Goal: Contribute content: Contribute content

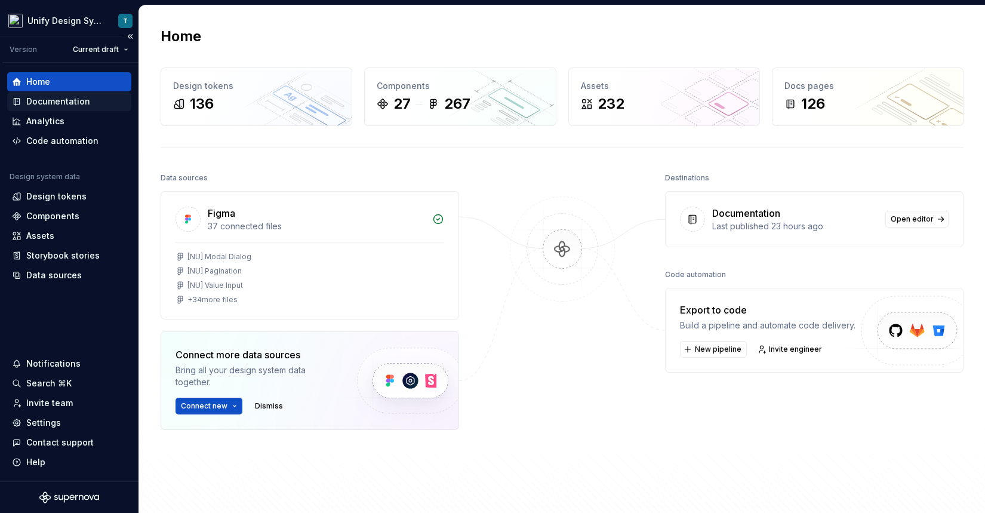
click at [70, 100] on div "Documentation" at bounding box center [58, 101] width 64 height 12
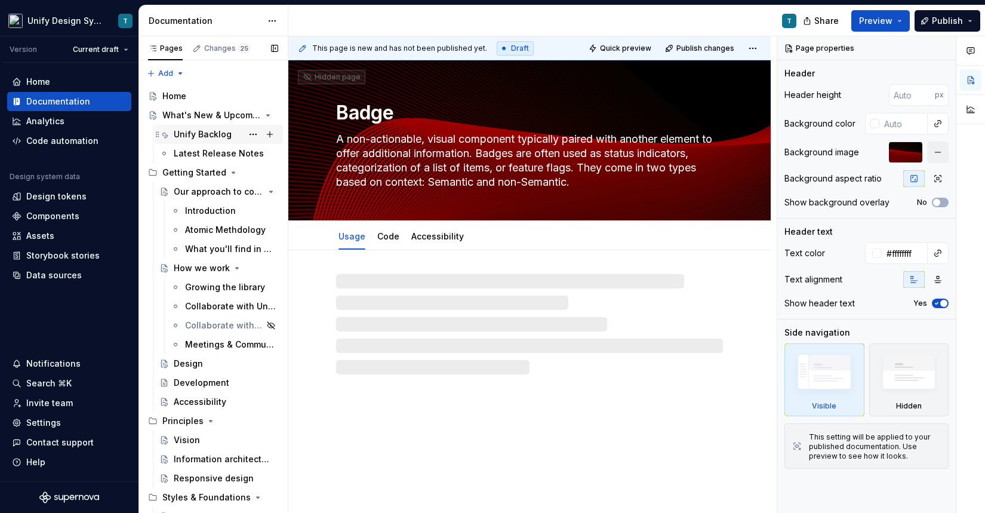
click at [192, 129] on div "Unify Backlog" at bounding box center [203, 134] width 58 height 12
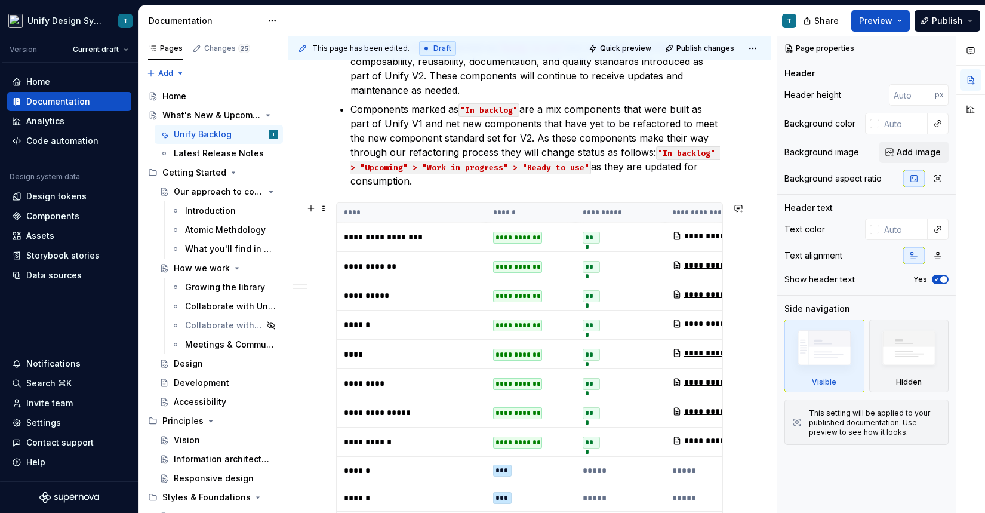
scroll to position [375, 0]
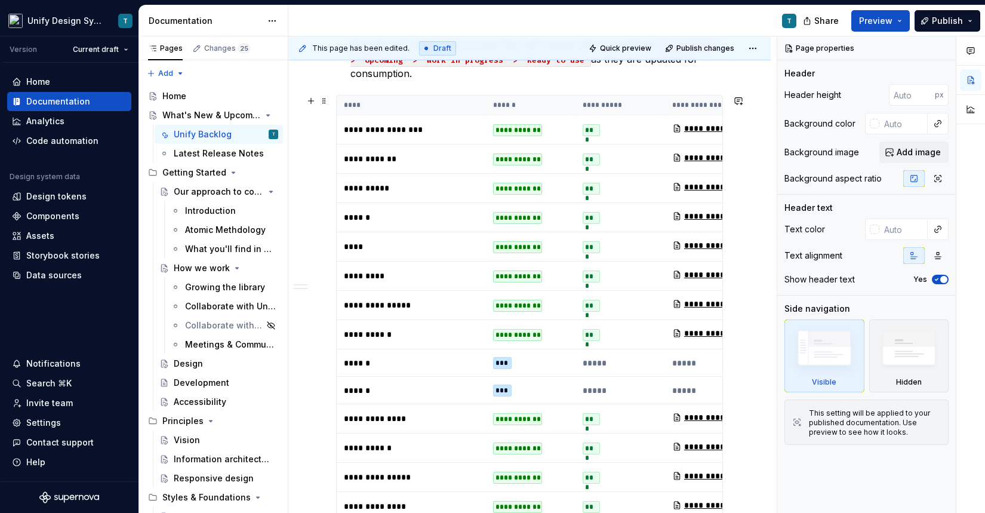
click at [457, 187] on p "**********" at bounding box center [411, 188] width 135 height 12
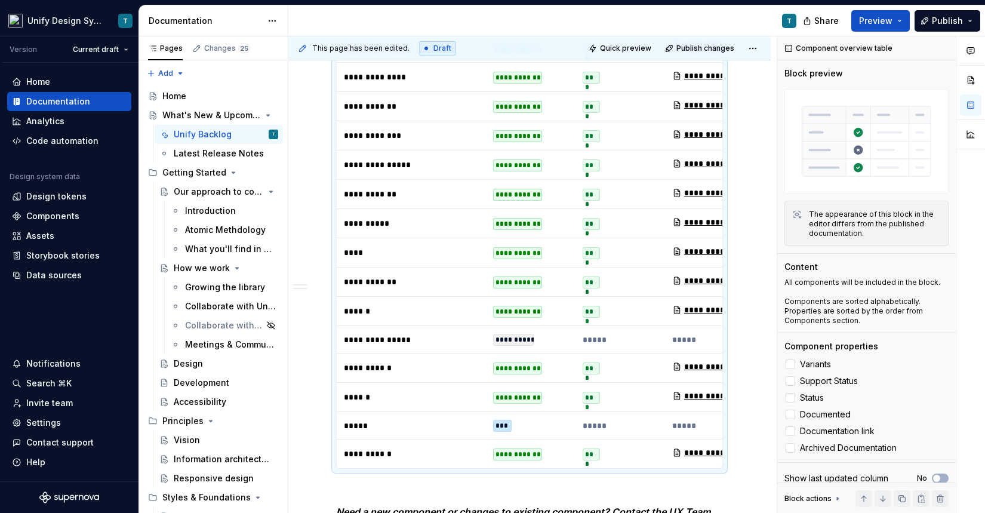
scroll to position [826, 0]
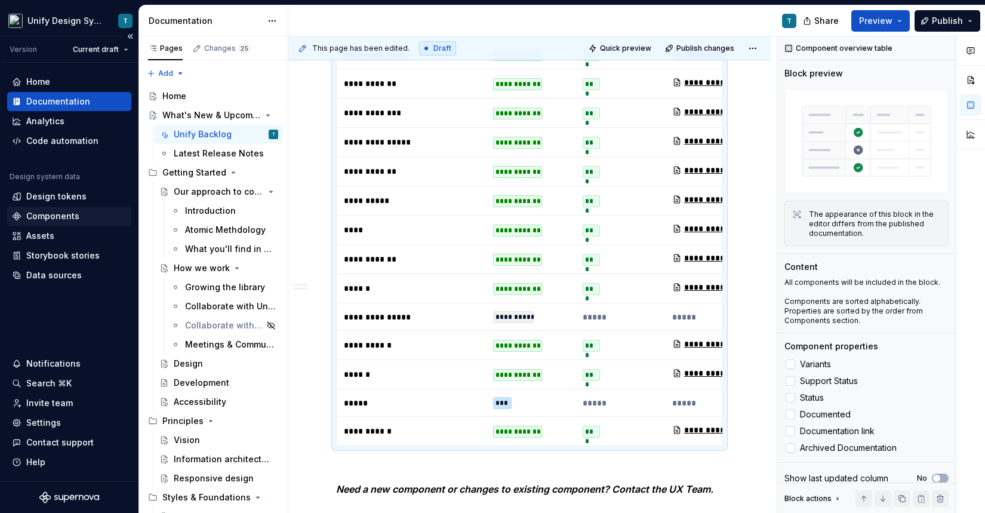
click at [63, 220] on div "Components" at bounding box center [52, 216] width 53 height 12
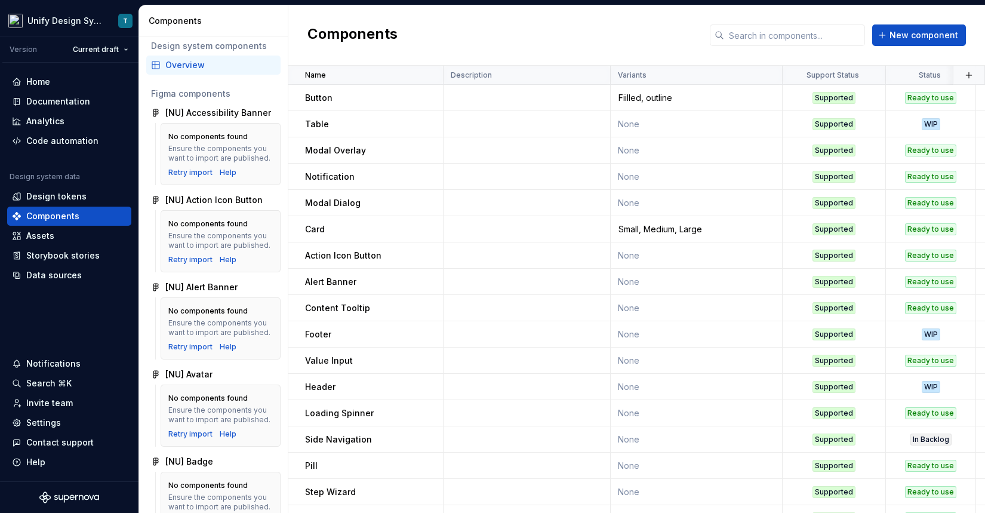
scroll to position [8, 0]
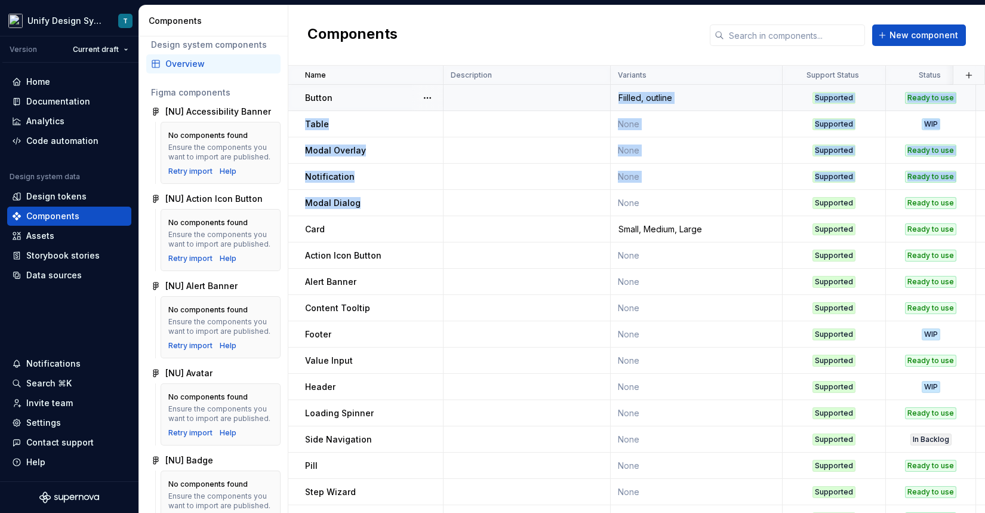
drag, startPoint x: 489, startPoint y: 202, endPoint x: 501, endPoint y: 106, distance: 96.7
click at [501, 106] on tbody "Button Fiilled, outline Supported Ready to use Yes Button / Usage None almost […" at bounding box center [865, 439] width 1154 height 709
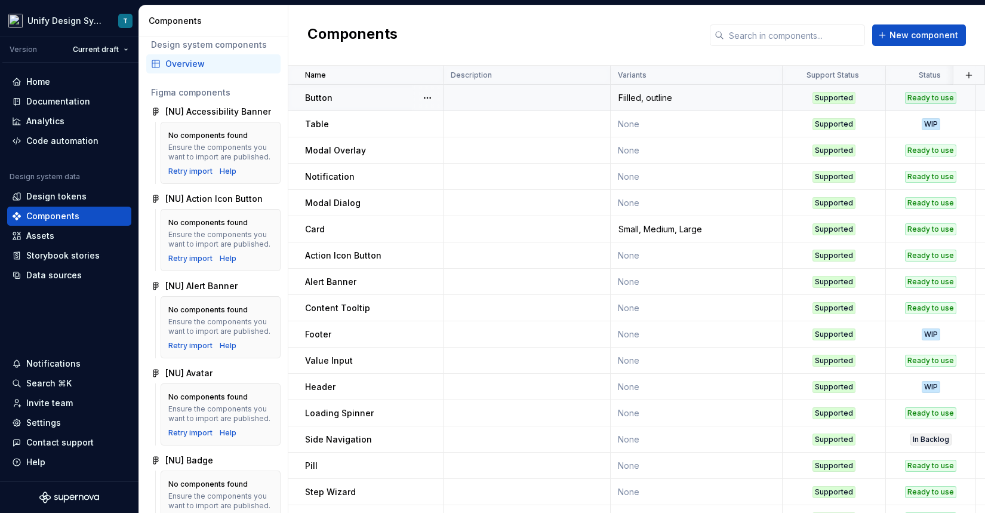
click at [501, 106] on td at bounding box center [526, 98] width 167 height 26
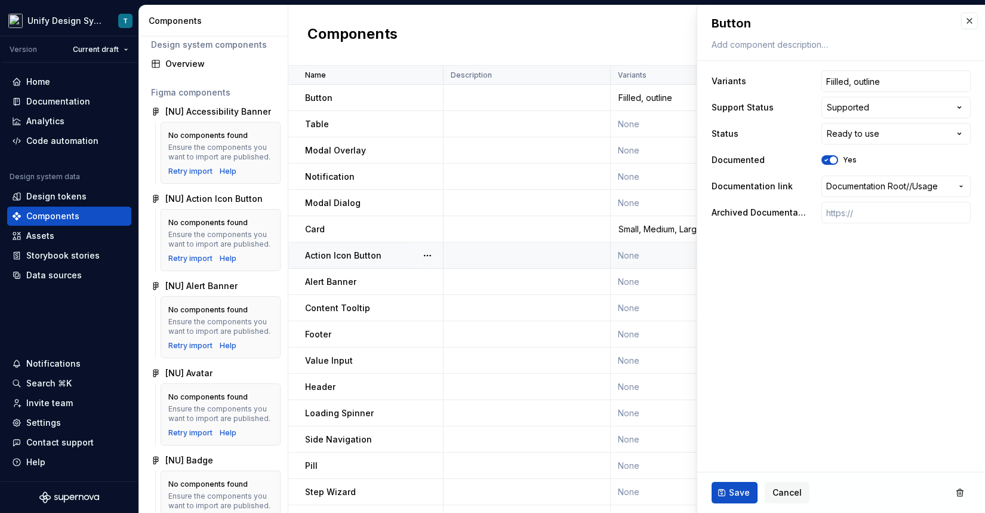
scroll to position [4, 0]
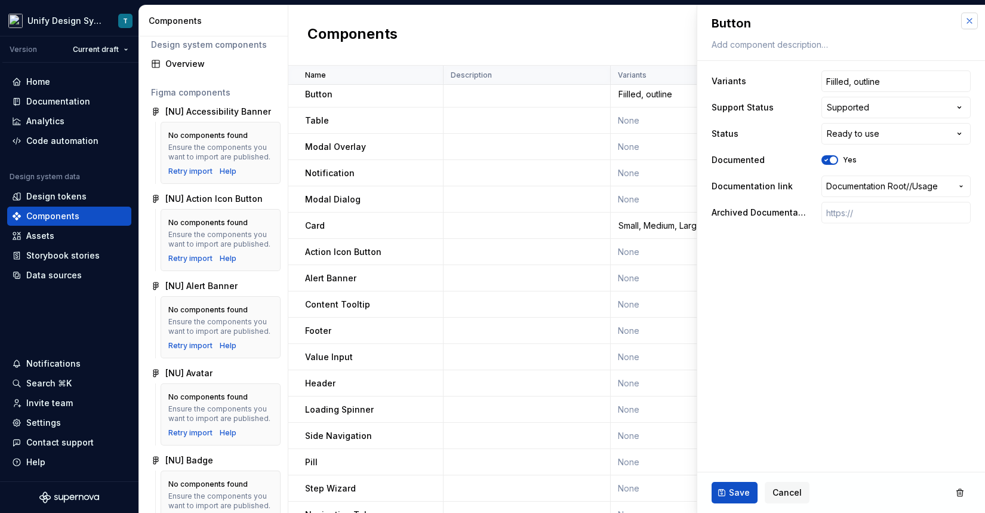
click at [971, 29] on button "button" at bounding box center [969, 21] width 17 height 17
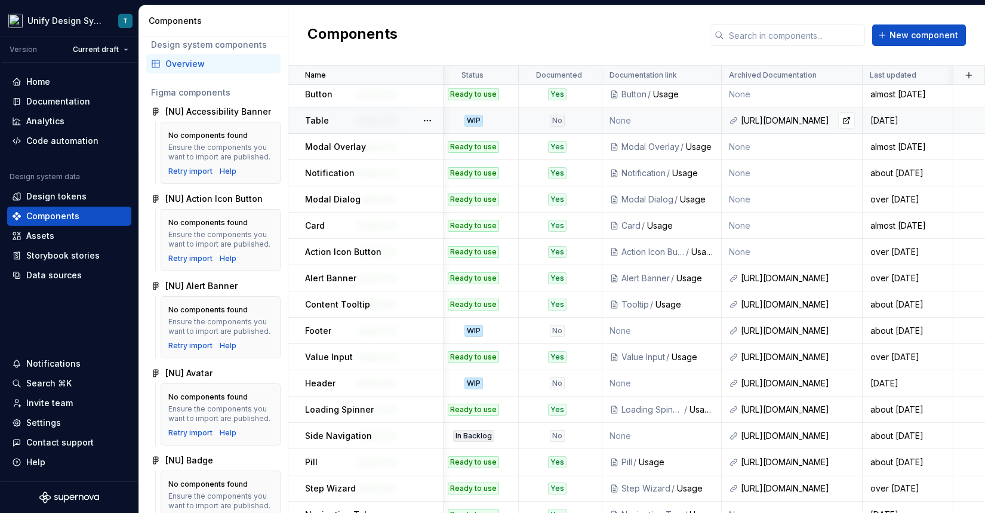
scroll to position [4, 0]
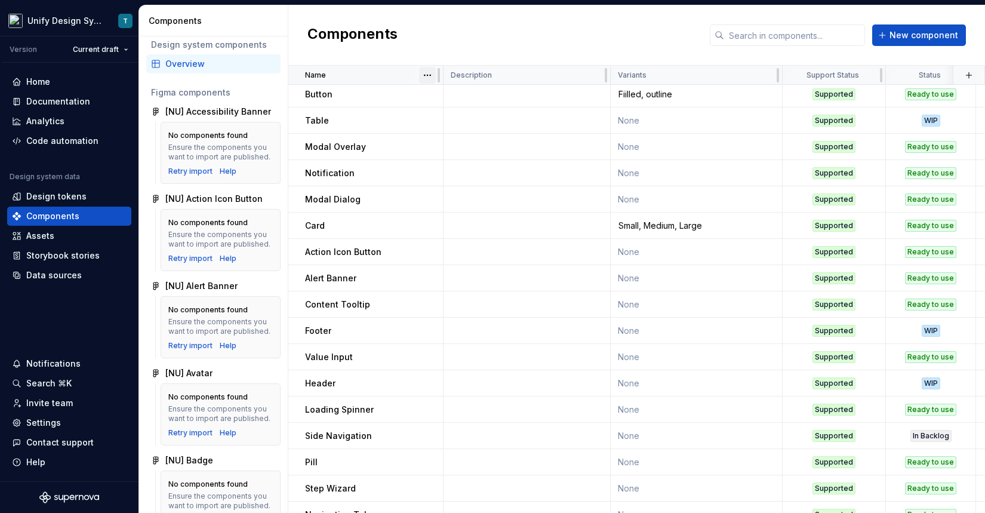
click at [423, 73] on html "Unify Design System T Version Current draft Home Documentation Analytics Code a…" at bounding box center [492, 256] width 985 height 513
click at [451, 94] on div "Sort ascending" at bounding box center [480, 98] width 78 height 12
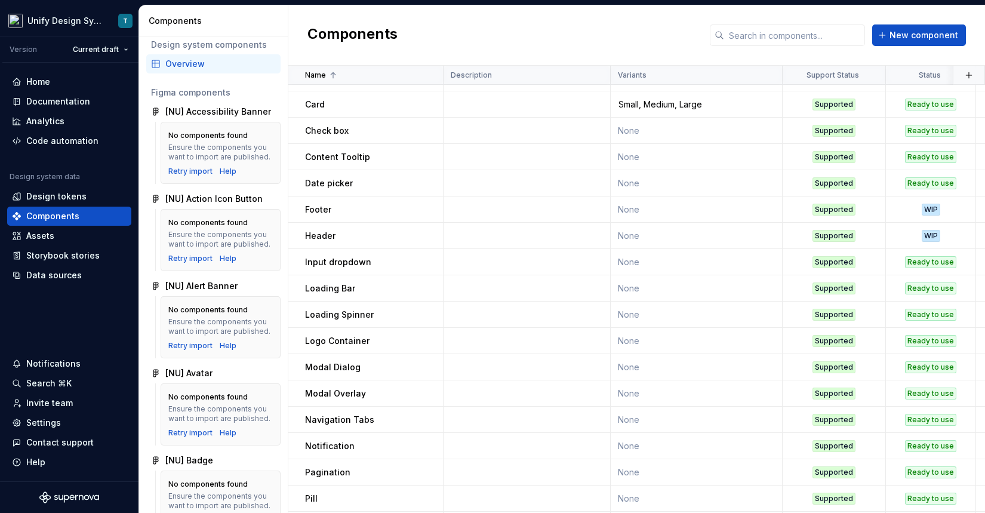
scroll to position [0, 0]
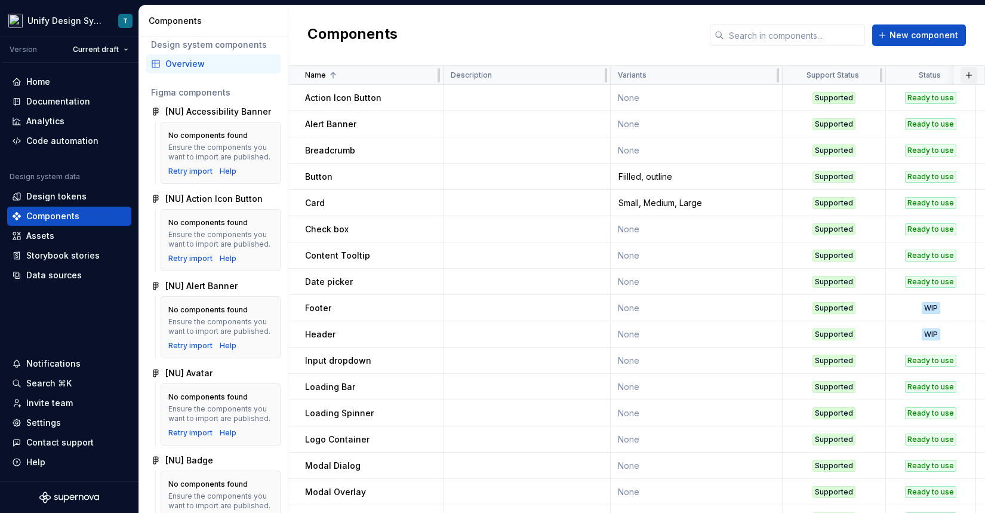
click at [972, 72] on button "button" at bounding box center [968, 75] width 17 height 17
click at [568, 44] on div "Components New component" at bounding box center [636, 35] width 696 height 60
click at [917, 38] on span "New component" at bounding box center [923, 35] width 69 height 12
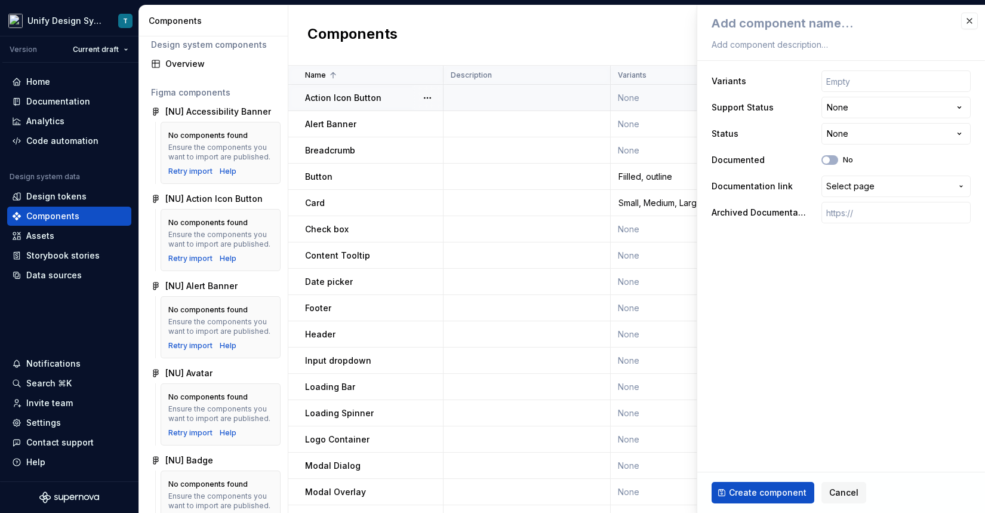
type textarea "*"
type textarea "A"
type textarea "*"
type textarea "Av"
type textarea "*"
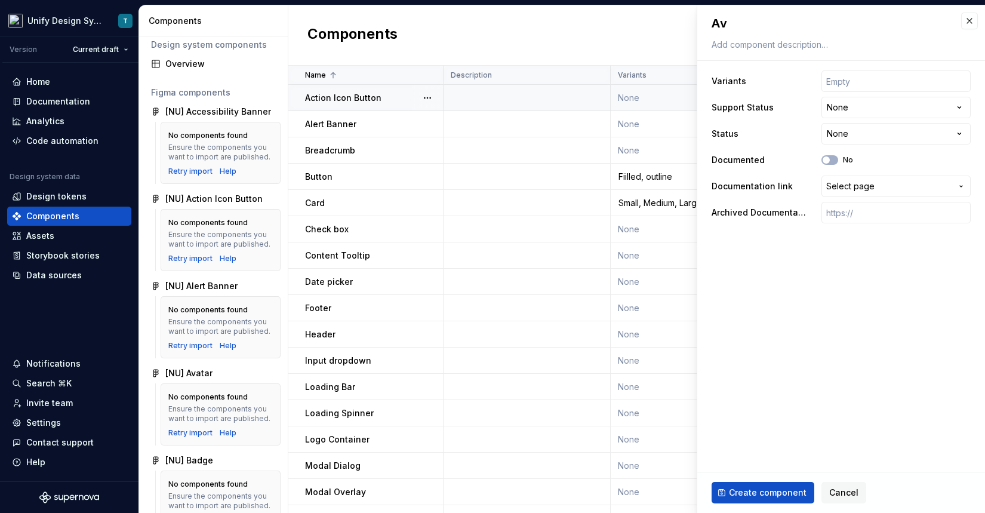
type textarea "Ava"
type textarea "*"
type textarea "Avat"
type textarea "*"
type textarea "Avata"
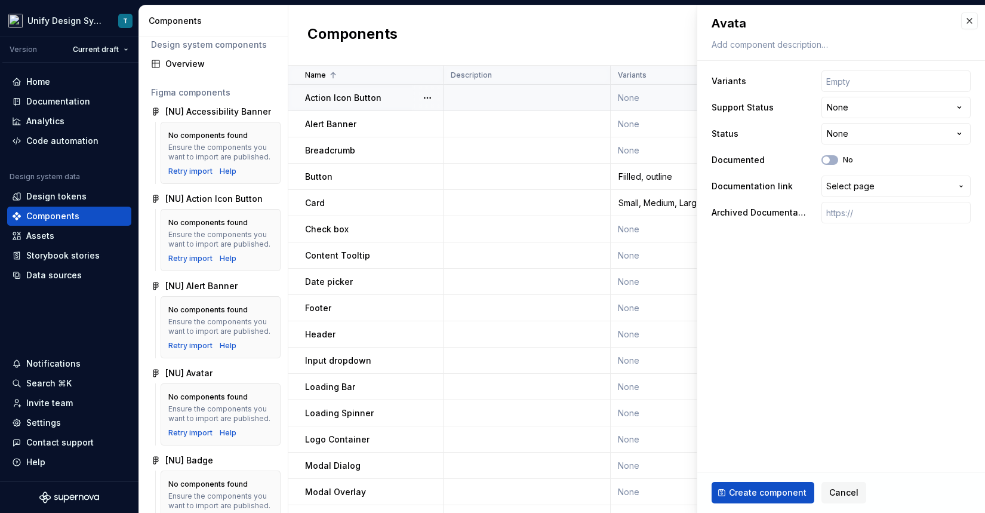
type textarea "*"
type textarea "Avatar"
click at [854, 104] on html "Unify Design System T Version Current draft Home Documentation Analytics Code a…" at bounding box center [492, 256] width 985 height 513
select select "**********"
click at [869, 134] on html "Unify Design System T Version Current draft Home Documentation Analytics Code a…" at bounding box center [492, 256] width 985 height 513
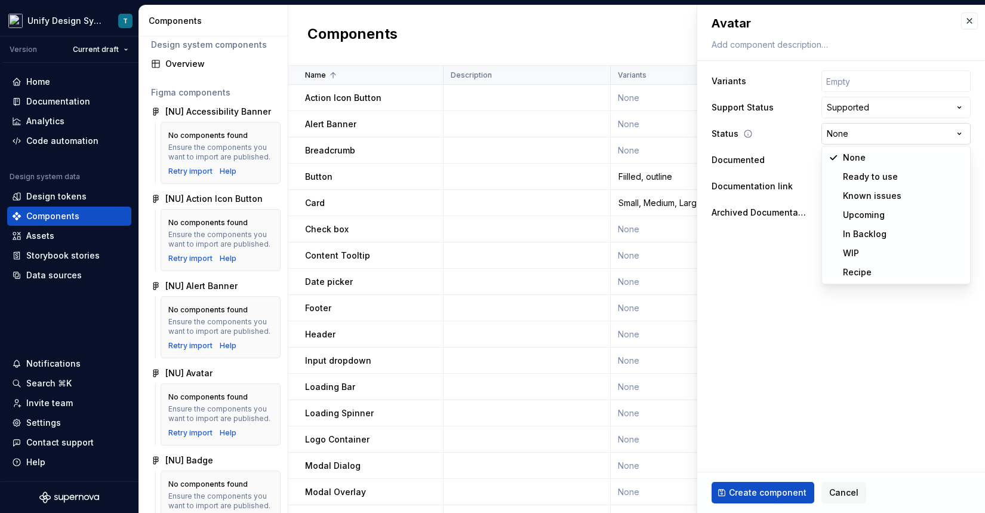
type textarea "*"
select select "**********"
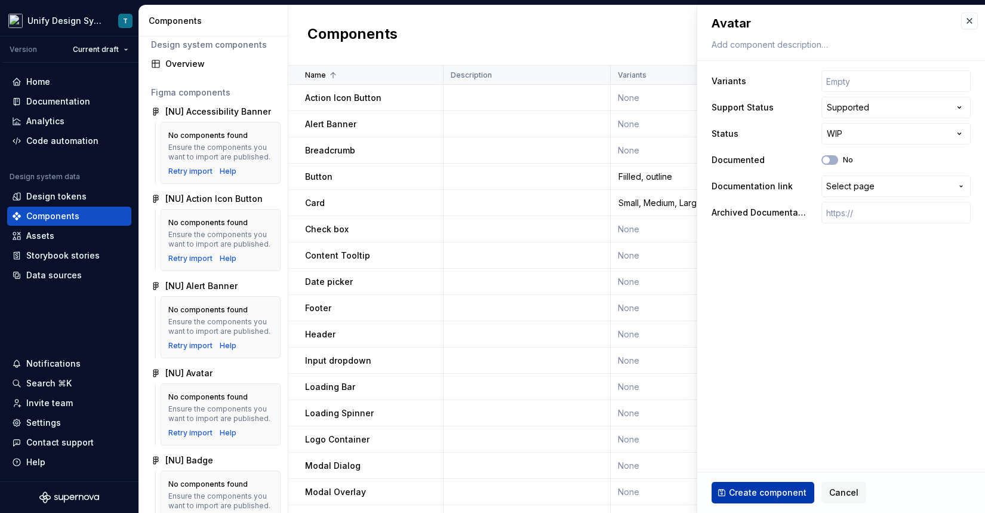
click at [761, 499] on button "Create component" at bounding box center [762, 492] width 103 height 21
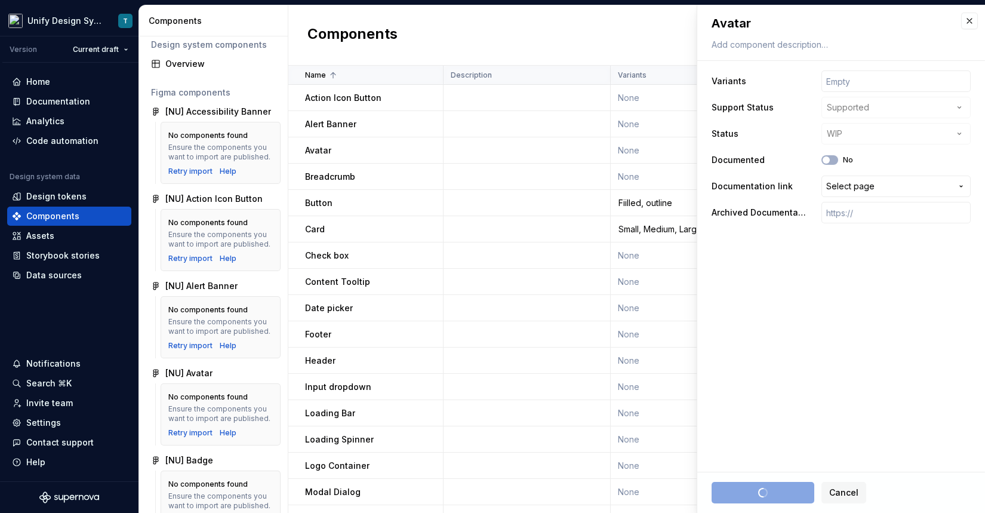
type textarea "*"
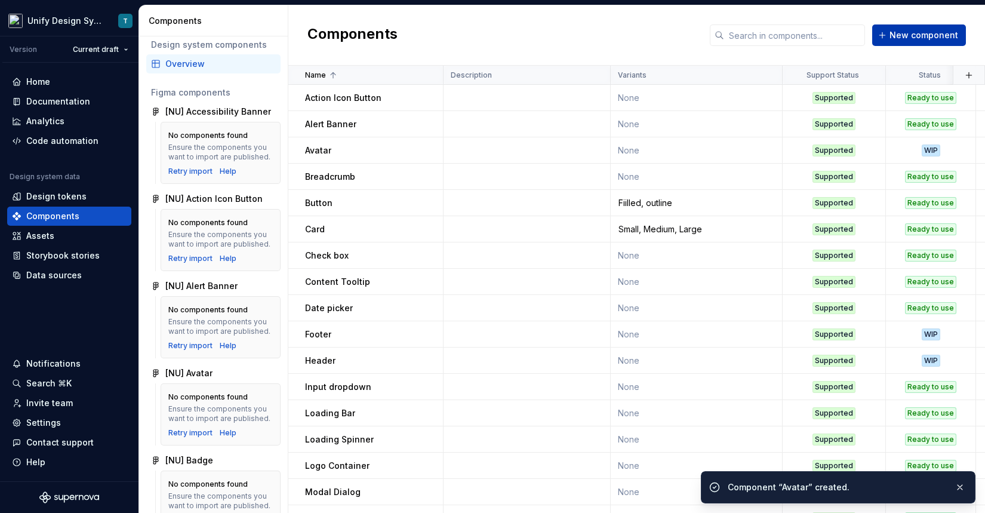
click at [912, 38] on span "New component" at bounding box center [923, 35] width 69 height 12
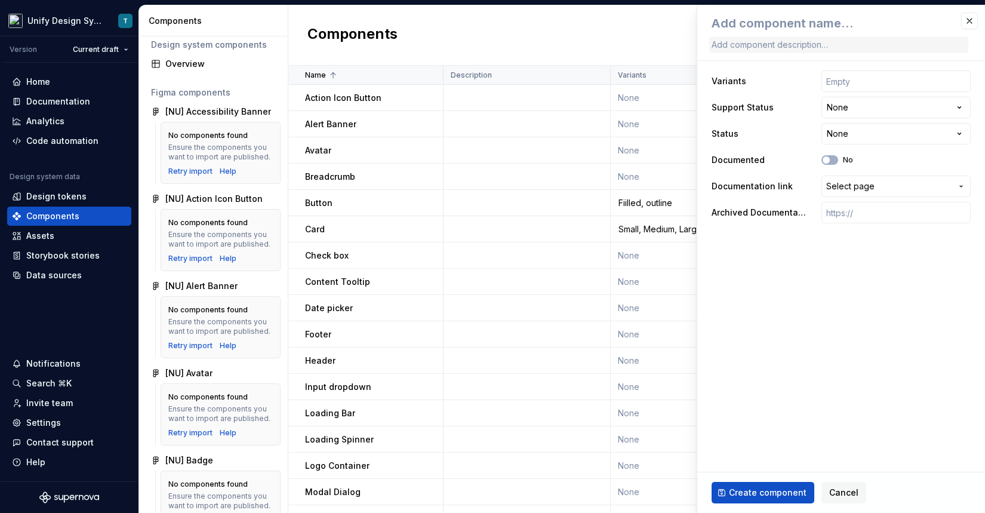
type textarea "*"
type textarea "M"
type textarea "*"
type textarea "Me"
type textarea "*"
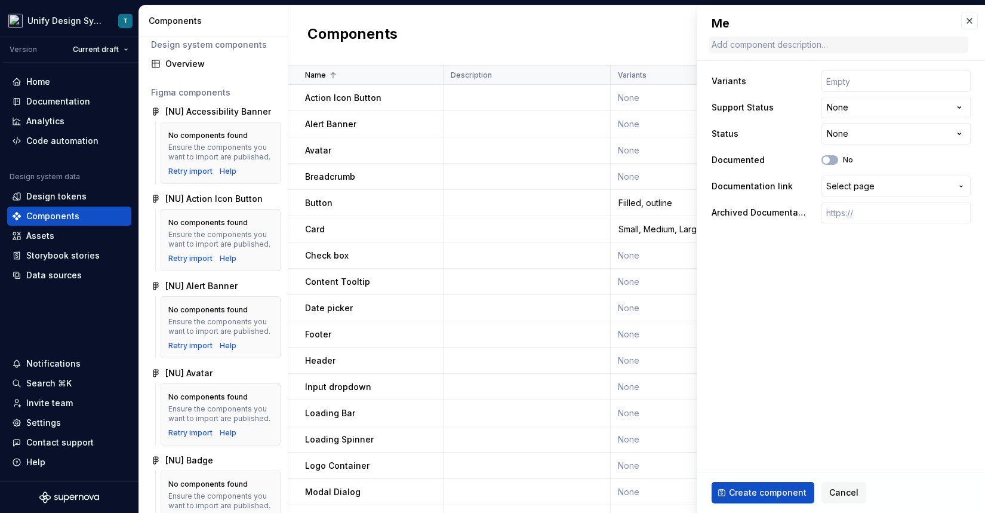
type textarea "Men"
type textarea "*"
type textarea "Menu"
click at [844, 105] on html "Unify Design System T Version Current draft Home Documentation Analytics Code a…" at bounding box center [492, 256] width 985 height 513
select select "**********"
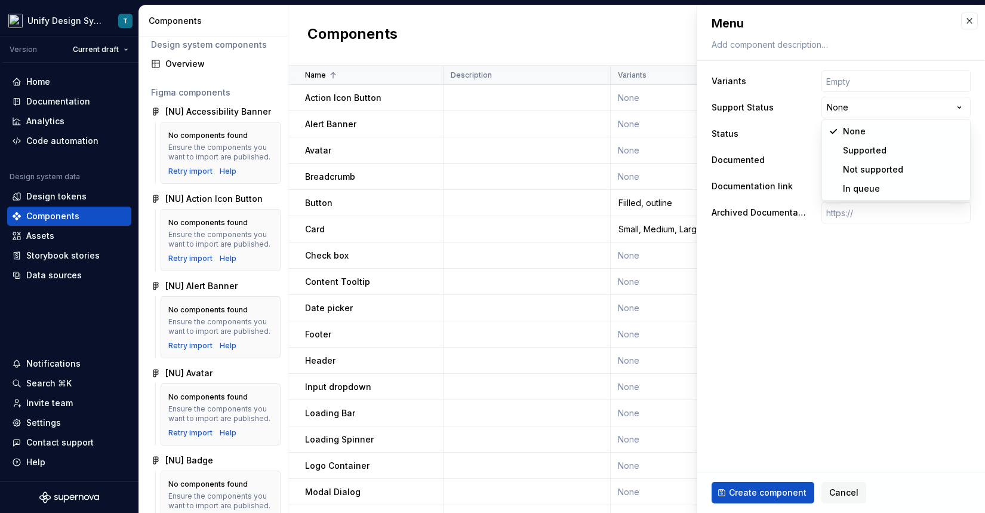
type textarea "*"
click at [847, 125] on html "Unify Design System T Version Current draft Home Documentation Analytics Code a…" at bounding box center [492, 256] width 985 height 513
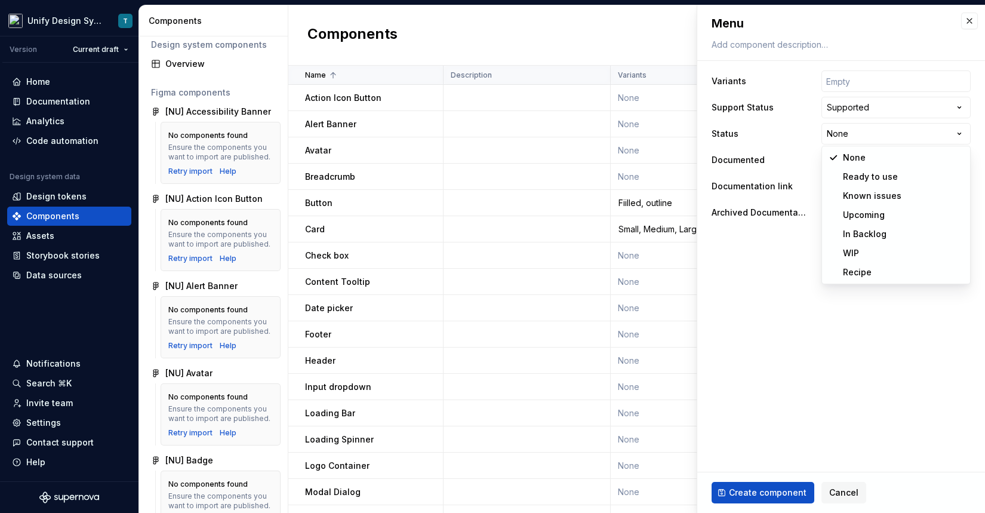
select select "**********"
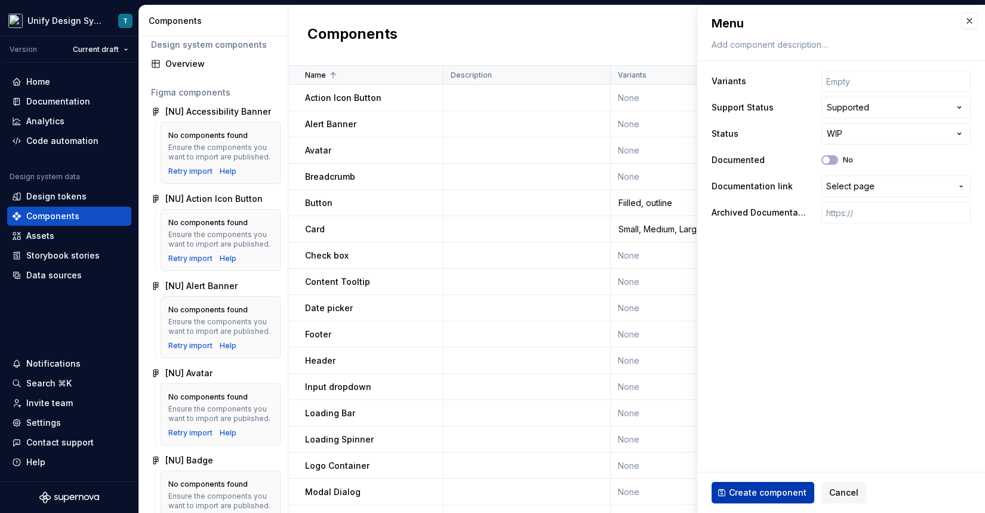
click at [754, 489] on span "Create component" at bounding box center [768, 492] width 78 height 12
type textarea "*"
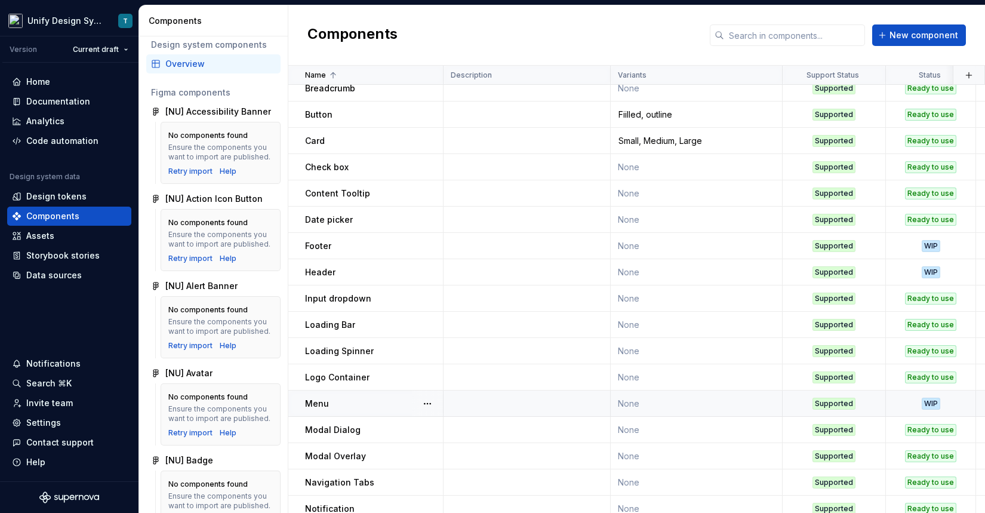
scroll to position [11, 0]
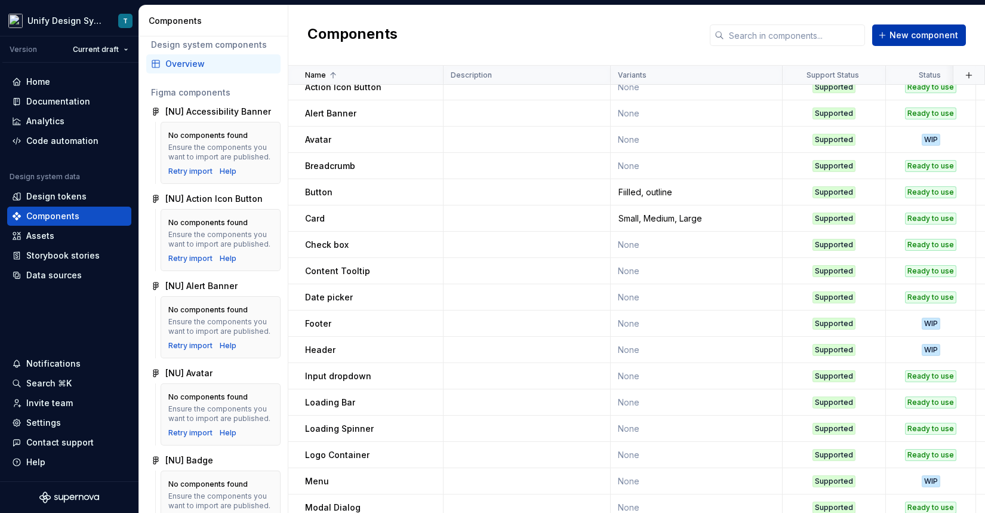
click at [909, 40] on span "New component" at bounding box center [923, 35] width 69 height 12
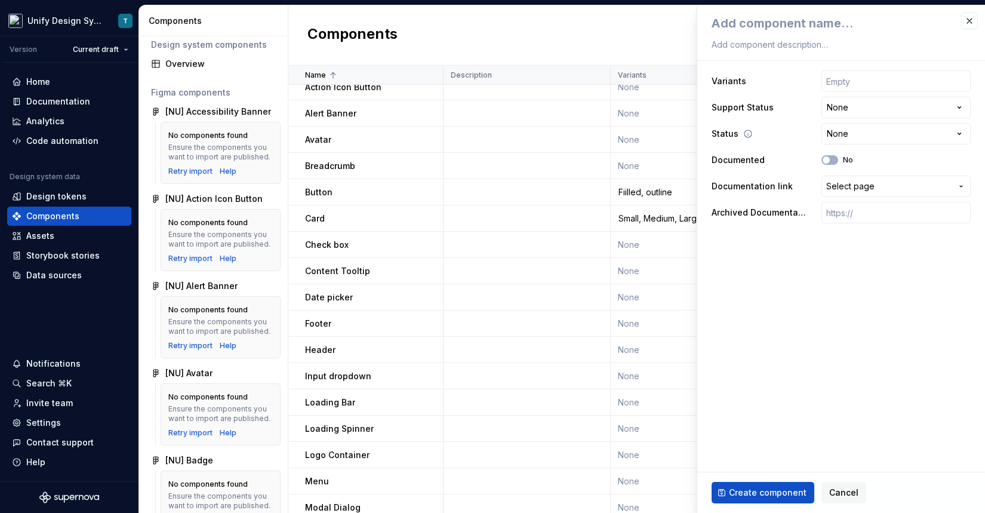
type textarea "*"
type textarea "C"
type textarea "*"
type textarea "Ch"
type textarea "*"
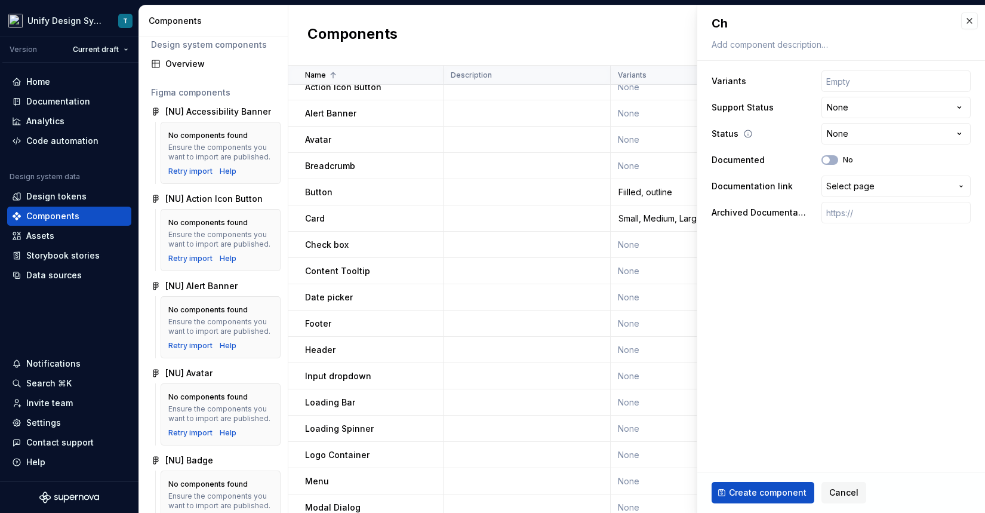
type textarea "Che"
type textarea "*"
type textarea "Chec"
type textarea "*"
type textarea "Check"
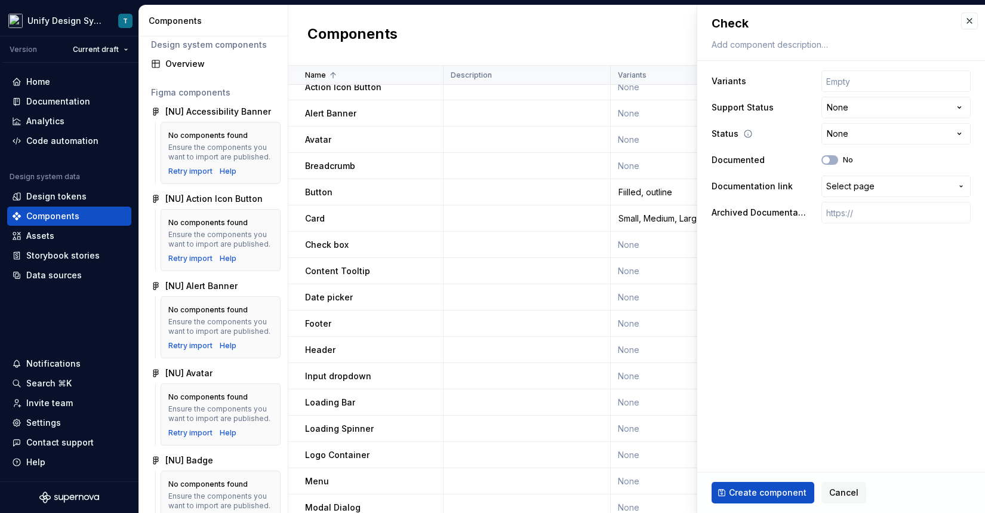
type textarea "*"
type textarea "Check"
type textarea "*"
type textarea "Check l"
type textarea "*"
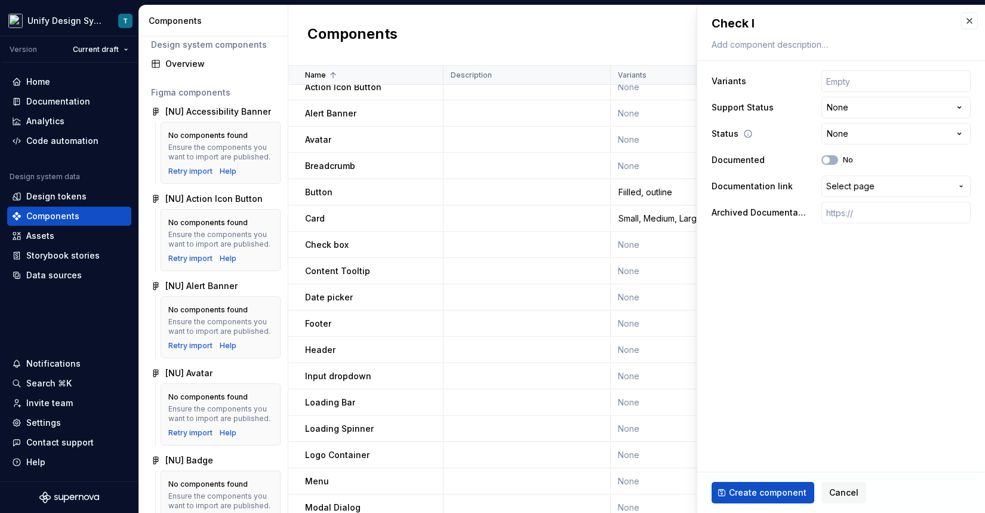
type textarea "Check li"
type textarea "*"
type textarea "Check lis"
type textarea "*"
type textarea "Check list"
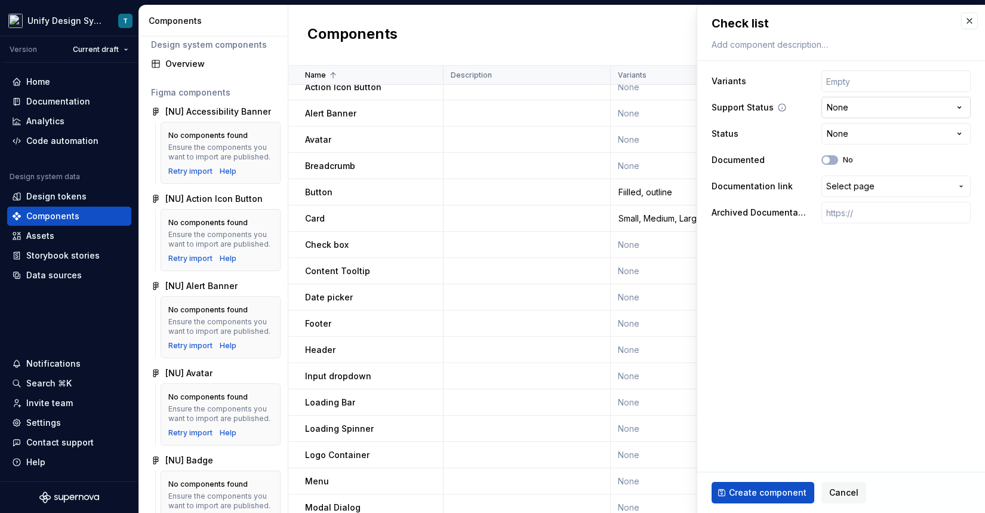
click at [866, 106] on html "Unify Design System T Version Current draft Home Documentation Analytics Code a…" at bounding box center [492, 256] width 985 height 513
select select "**********"
type textarea "*"
click at [846, 137] on html "Unify Design System T Version Current draft Home Documentation Analytics Code a…" at bounding box center [492, 256] width 985 height 513
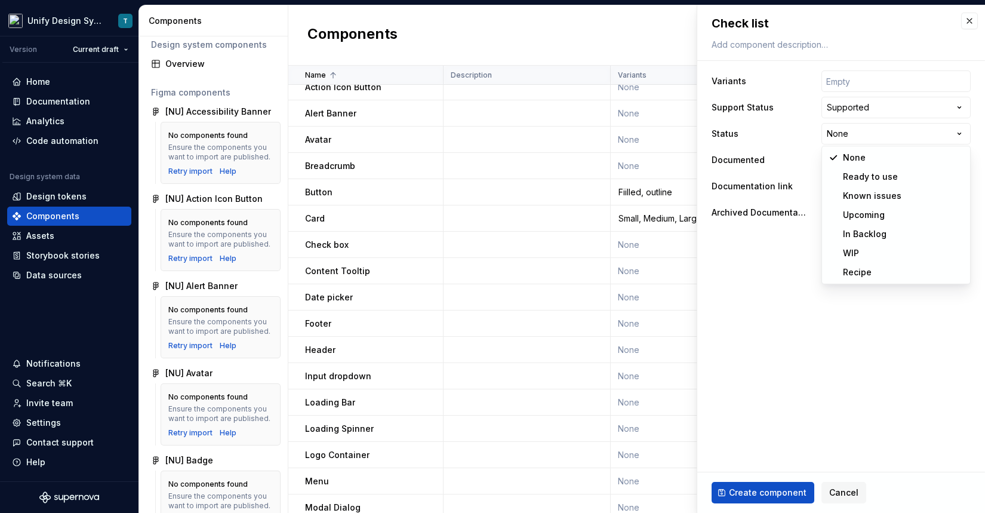
select select "**********"
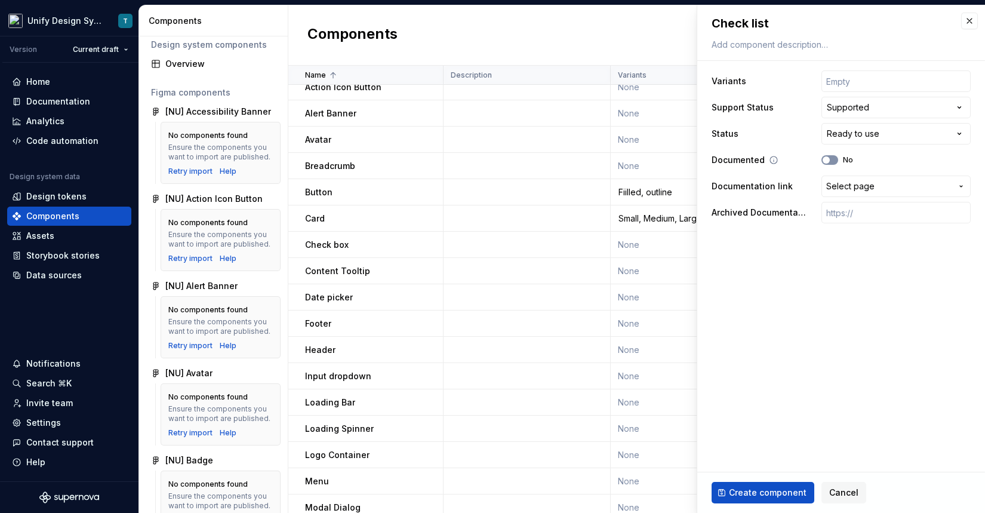
click at [832, 163] on button "No" at bounding box center [829, 160] width 17 height 10
type textarea "*"
click at [846, 189] on span "Select page" at bounding box center [850, 186] width 48 height 12
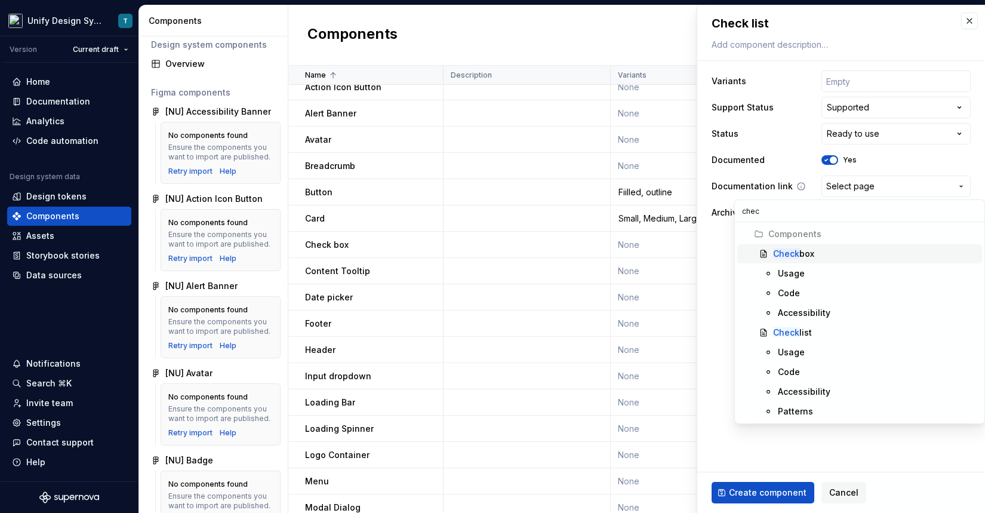
type input "check"
click at [803, 334] on div "Check list" at bounding box center [792, 332] width 39 height 12
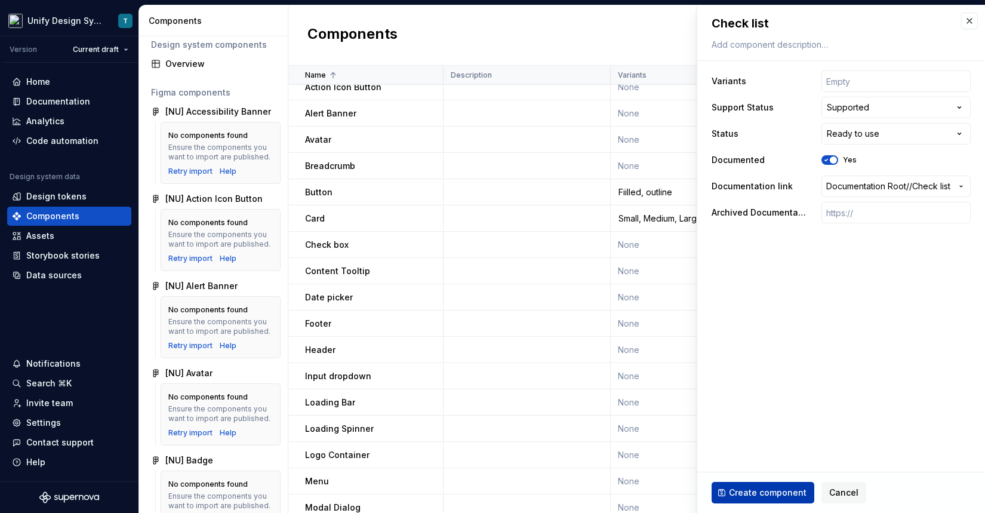
click at [763, 493] on span "Create component" at bounding box center [768, 492] width 78 height 12
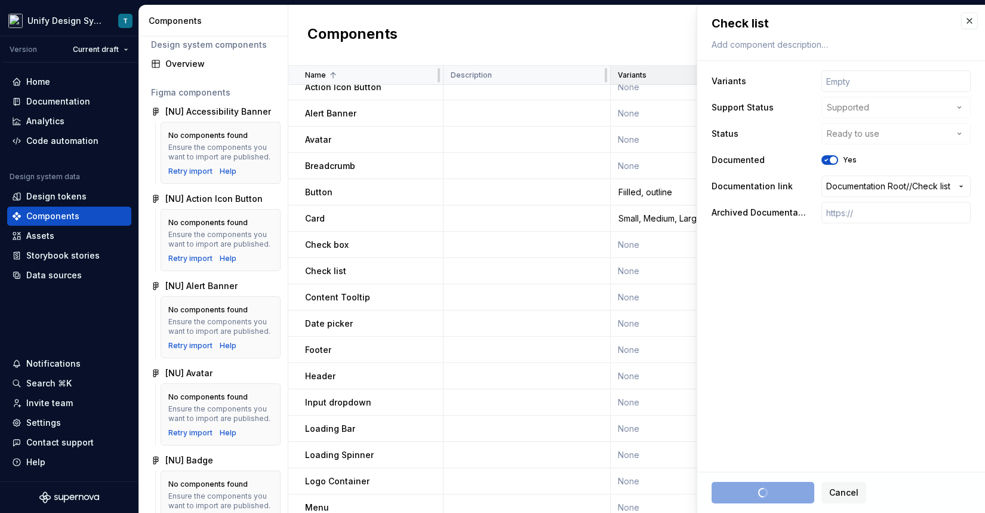
type textarea "*"
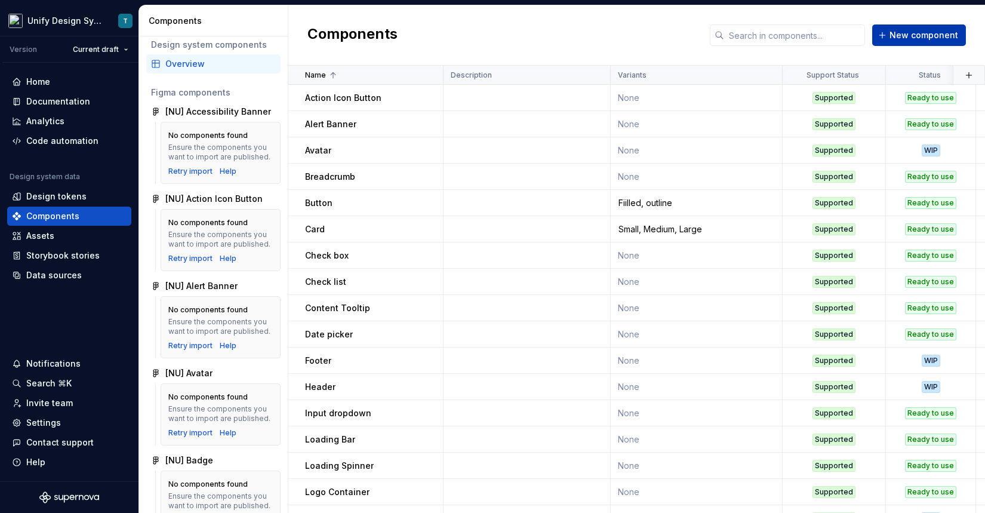
click at [920, 27] on button "New component" at bounding box center [919, 34] width 94 height 21
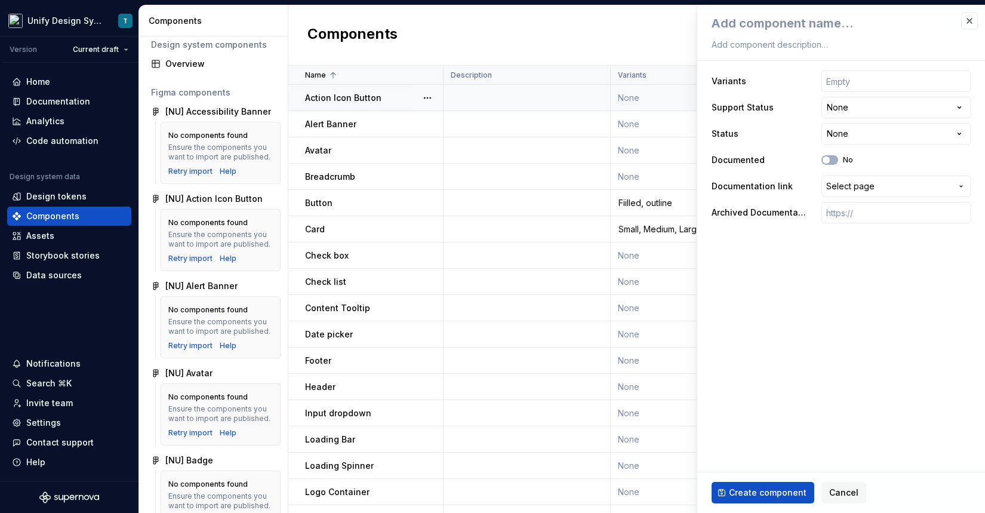
type textarea "*"
type textarea "A"
type textarea "*"
type textarea "Ac"
type textarea "*"
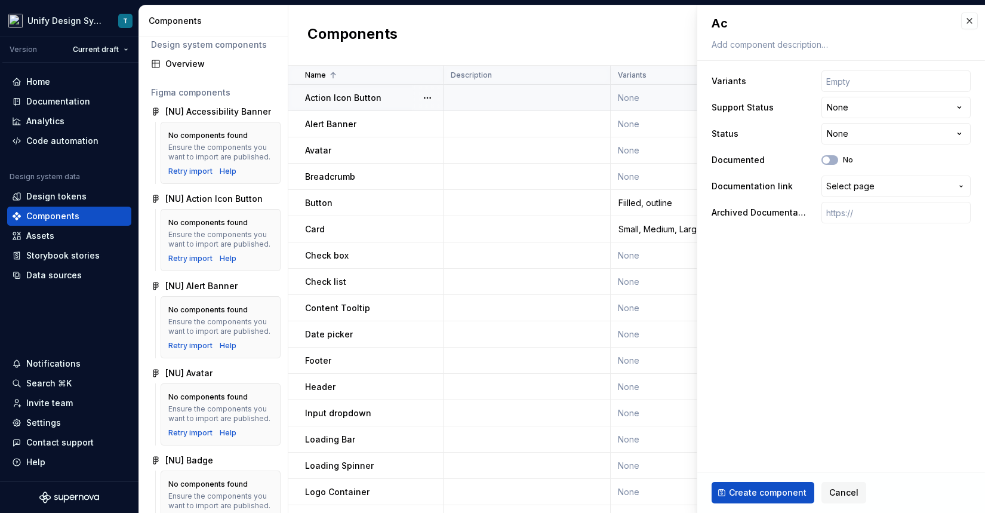
type textarea "Acc"
type textarea "*"
type textarea "Acce"
type textarea "*"
type textarea "Acces"
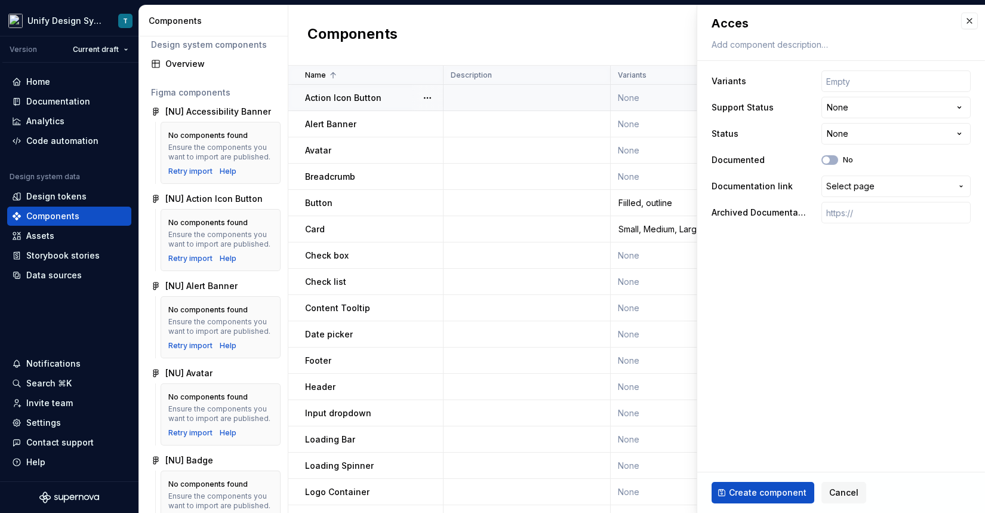
type textarea "*"
type textarea "Access"
type textarea "*"
type textarea "Accessi"
type textarea "*"
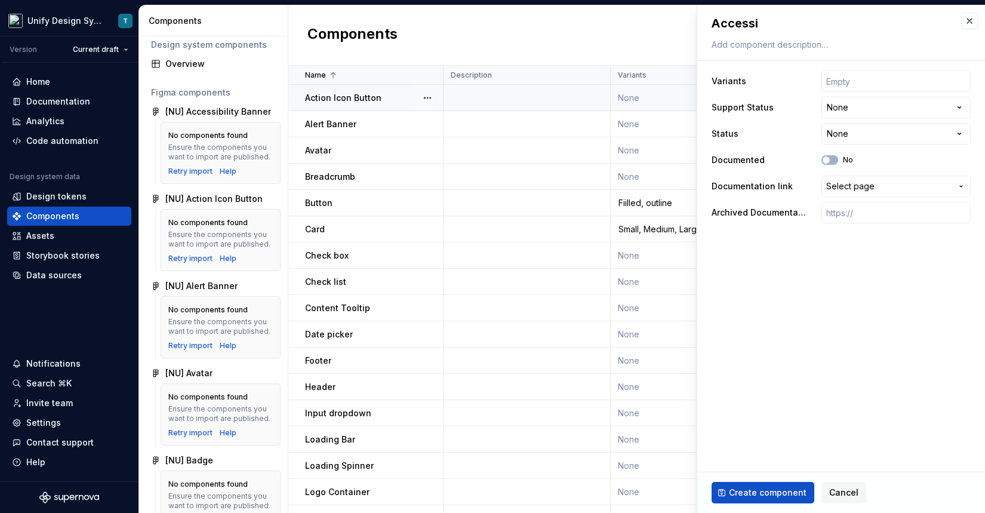
type textarea "Accessib"
type textarea "*"
type textarea "Accessibi"
type textarea "*"
type textarea "Accessibil"
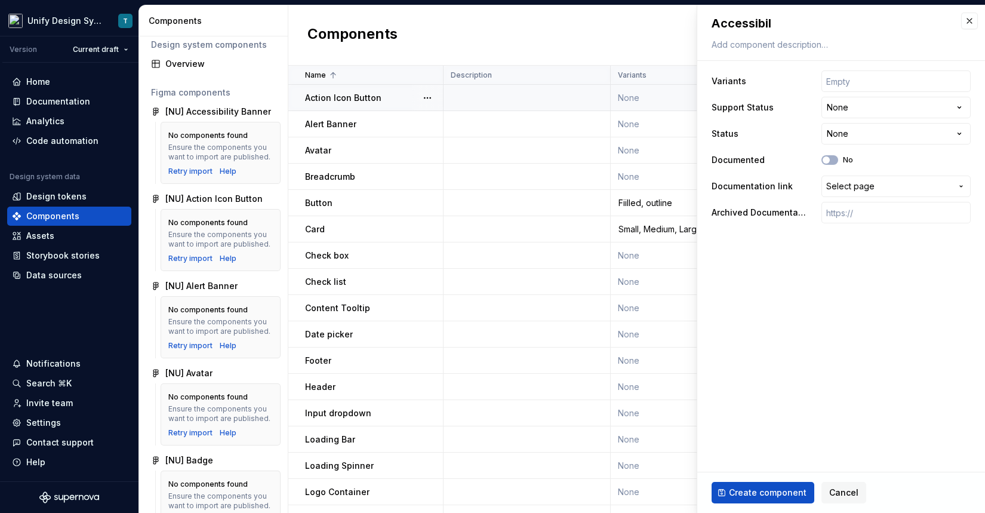
type textarea "*"
type textarea "Accessibili"
type textarea "*"
type textarea "Accessibilit"
type textarea "*"
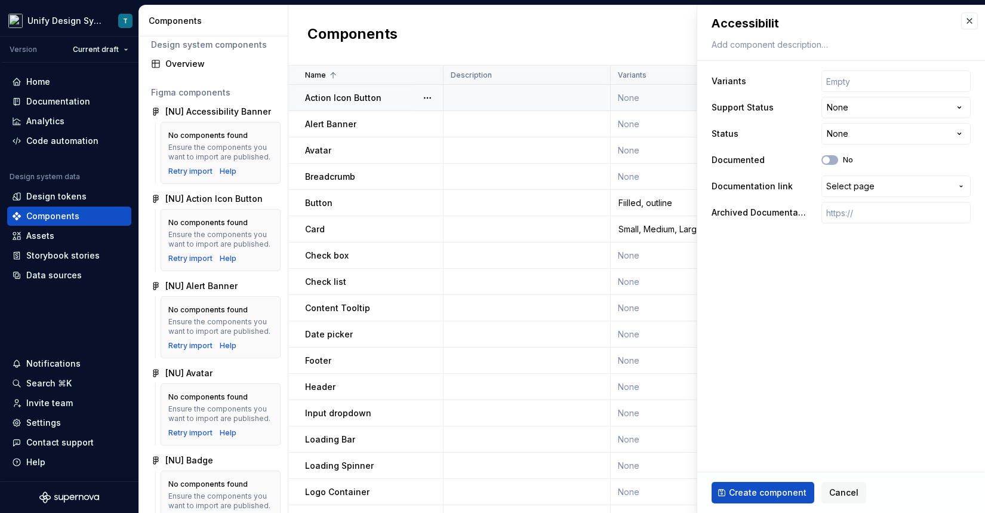
type textarea "Accessibility"
type textarea "*"
type textarea "Accessibility"
type textarea "*"
type textarea "Accessibility b"
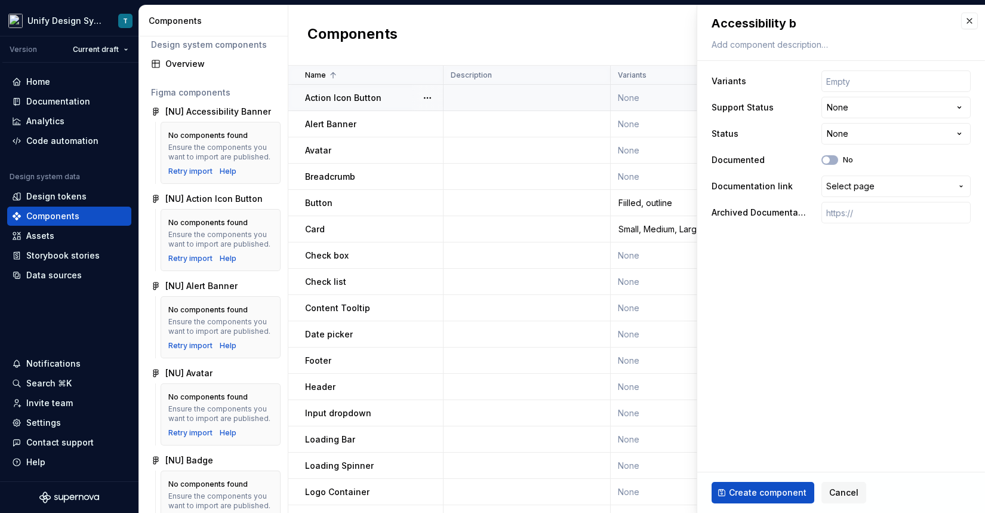
type textarea "*"
type textarea "Accessibility ba"
type textarea "*"
type textarea "Accessibility ban"
type textarea "*"
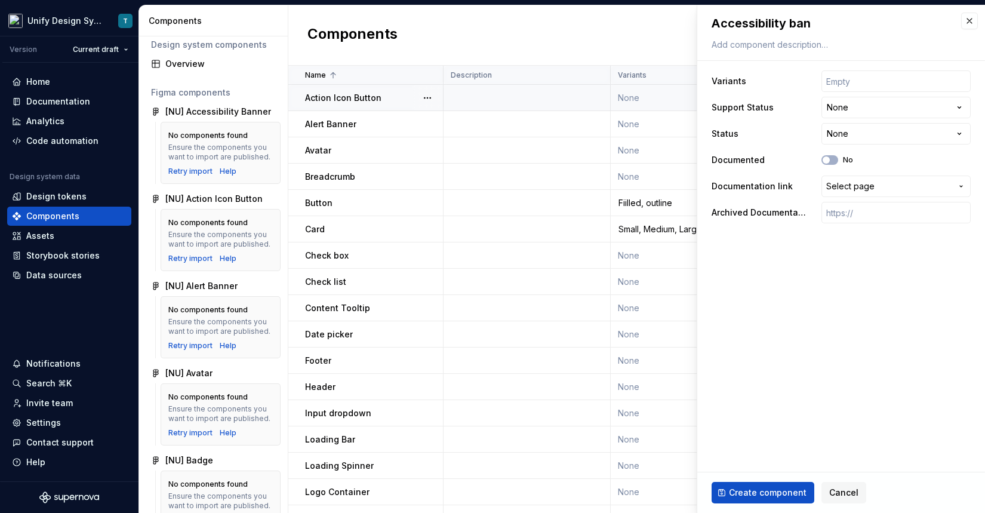
type textarea "Accessibility bann"
type textarea "*"
type textarea "Accessibility banne"
type textarea "*"
click at [795, 24] on textarea "Accessibility banner" at bounding box center [838, 23] width 259 height 21
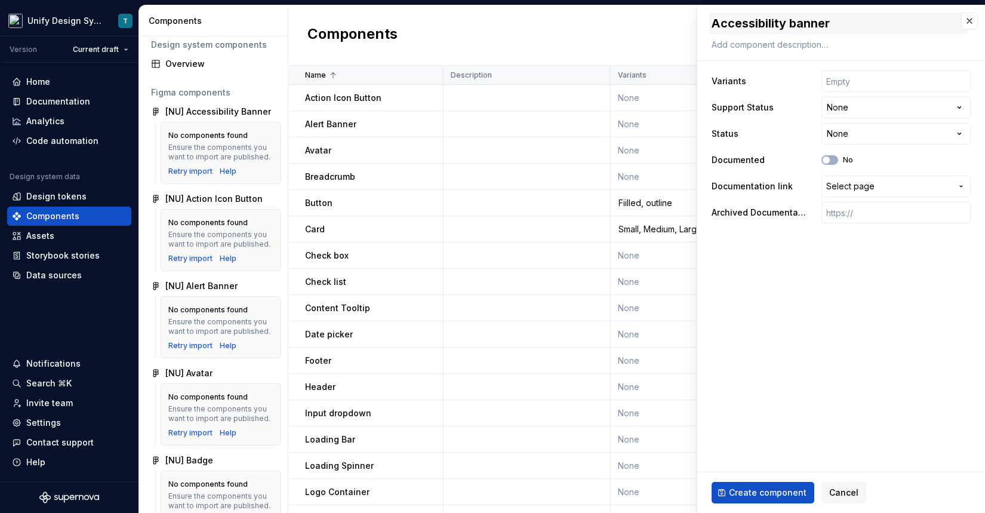
type textarea "Accessibility anner"
type textarea "*"
type textarea "Accessibility Banner"
click at [852, 104] on html "Unify Design System T Version Current draft Home Documentation Analytics Code a…" at bounding box center [492, 256] width 985 height 513
select select "**********"
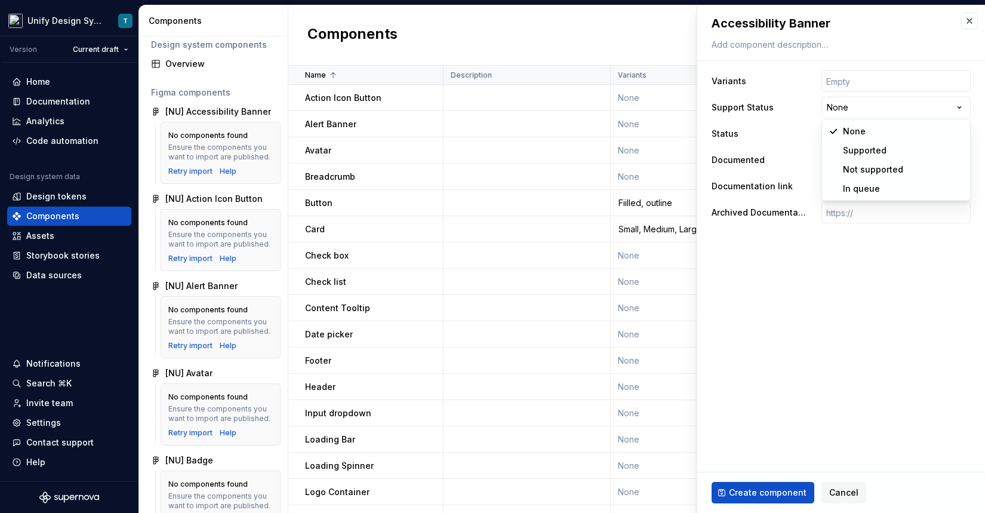
type textarea "*"
click at [847, 128] on html "Unify Design System T Version Current draft Home Documentation Analytics Code a…" at bounding box center [492, 256] width 985 height 513
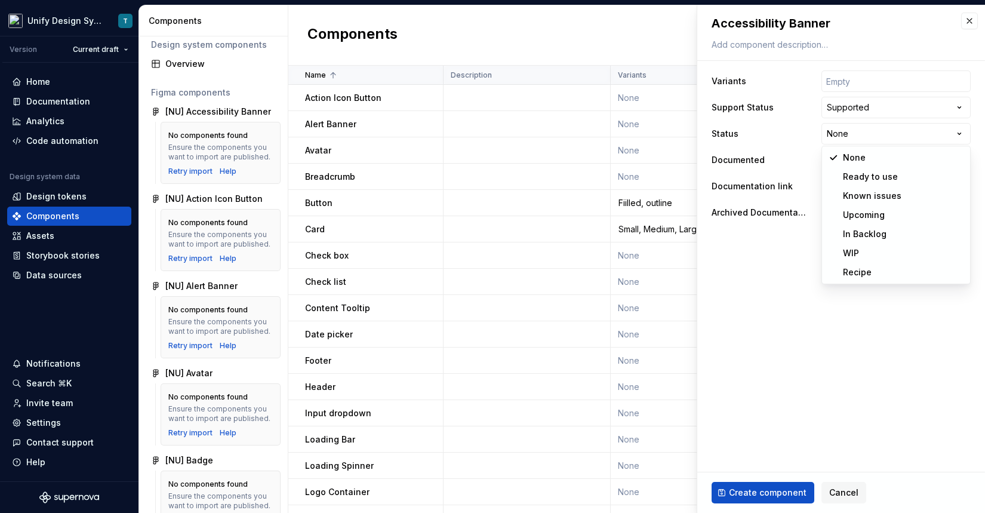
select select "**********"
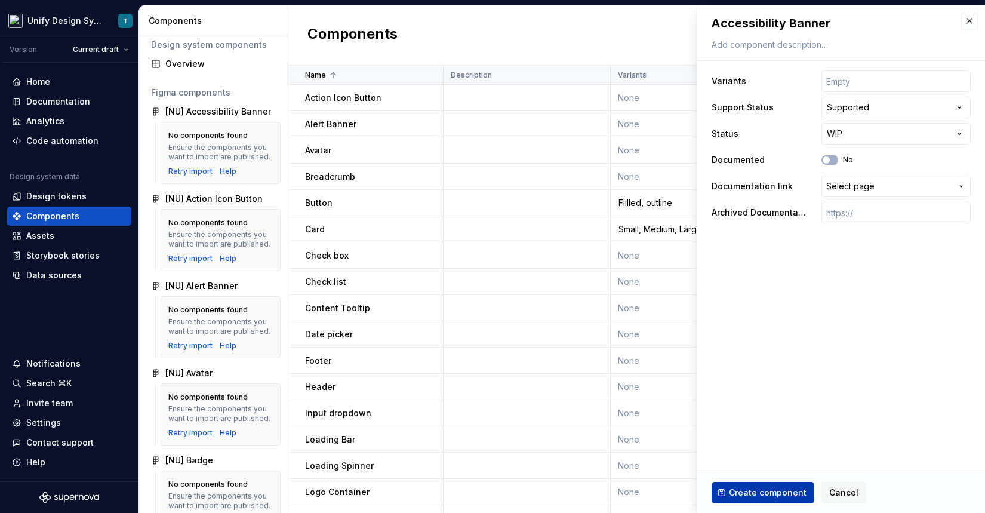
click at [754, 491] on span "Create component" at bounding box center [768, 492] width 78 height 12
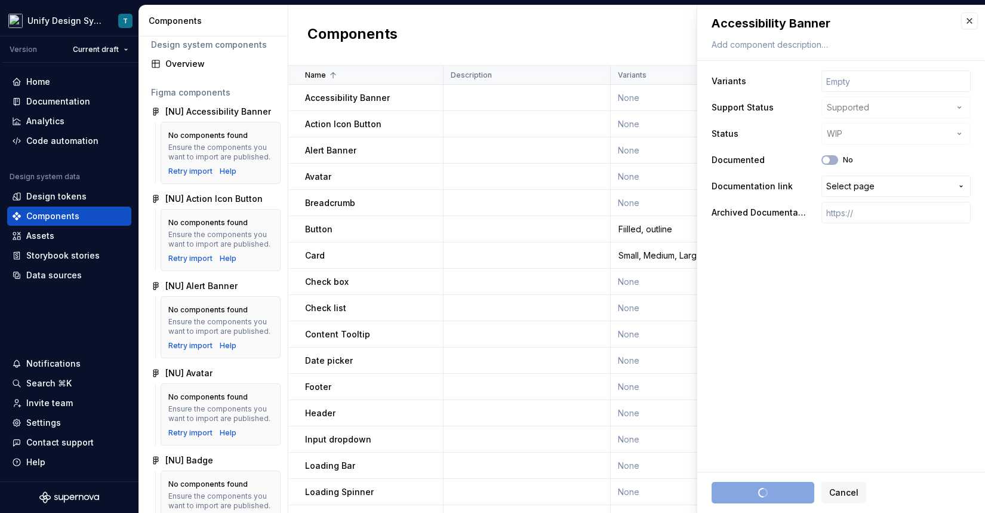
type textarea "*"
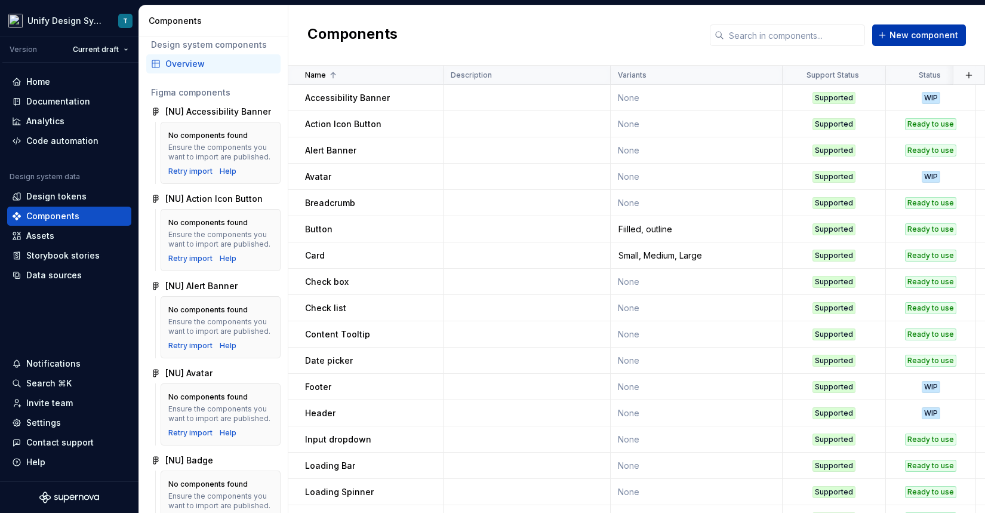
click at [915, 27] on button "New component" at bounding box center [919, 34] width 94 height 21
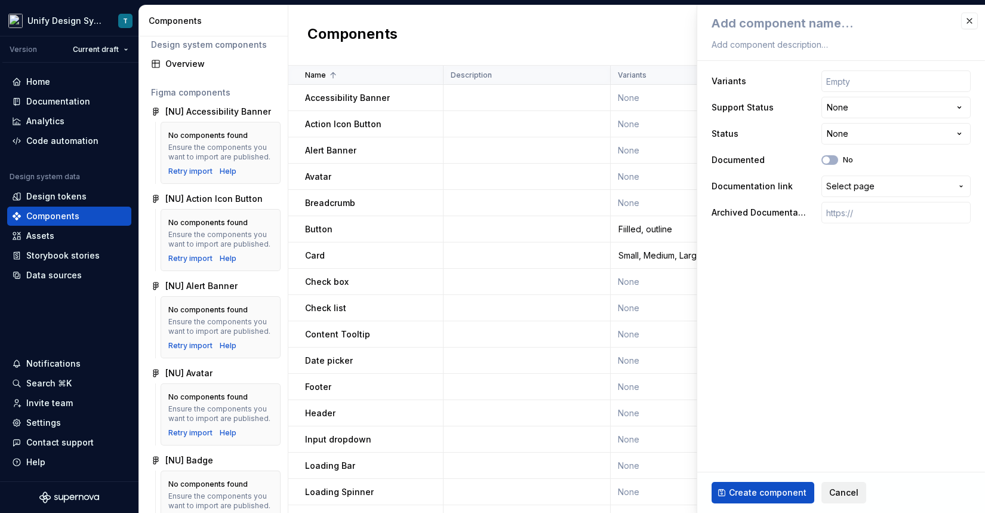
type textarea "*"
type textarea "B"
type textarea "*"
type textarea "Bu"
type textarea "*"
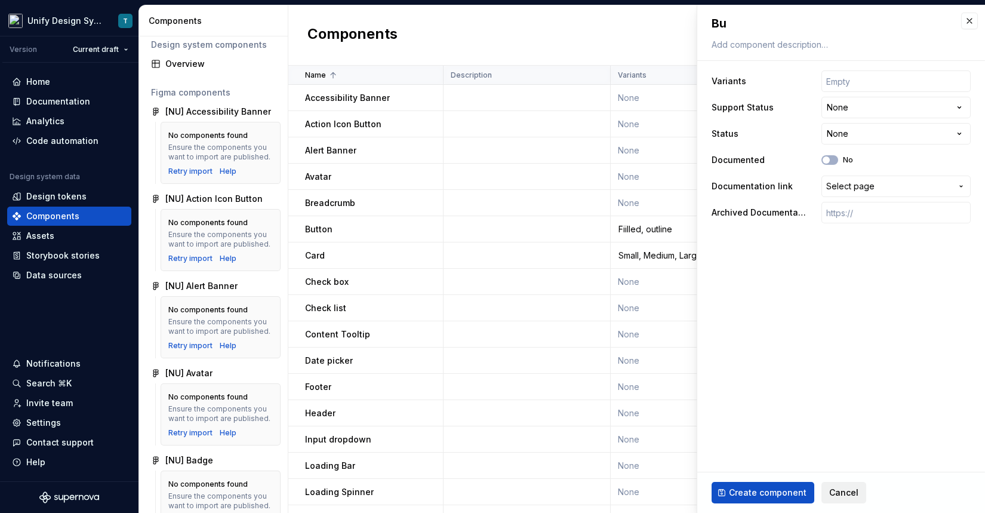
type textarea "But"
type textarea "*"
type textarea "Butto"
type textarea "*"
type textarea "Button"
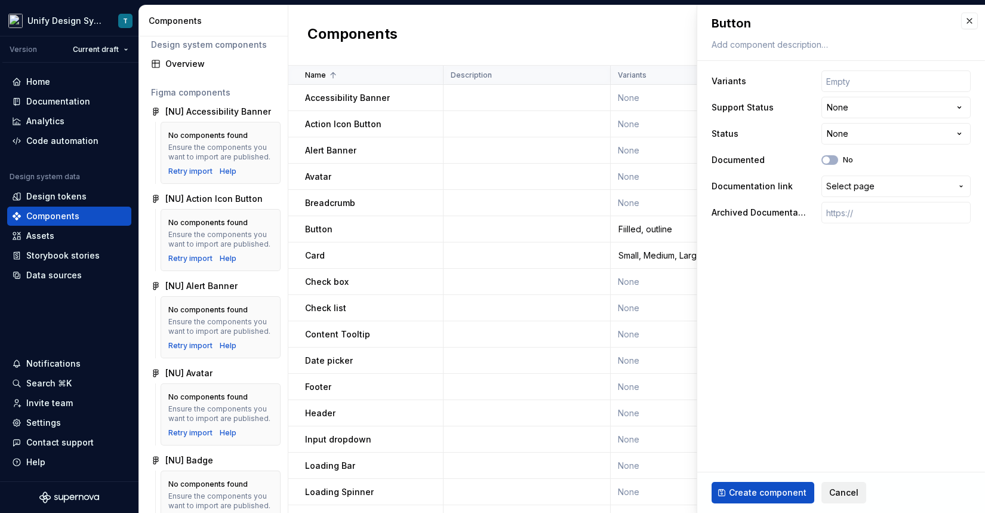
type textarea "*"
type textarea "Button"
type textarea "*"
type textarea "Button G"
type textarea "*"
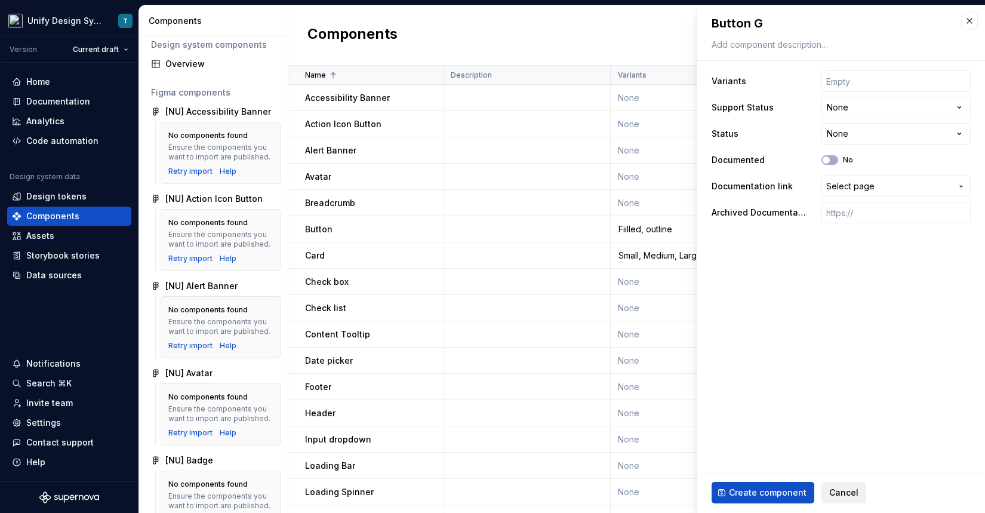
type textarea "Button Gr"
type textarea "*"
type textarea "Button Gro"
type textarea "*"
type textarea "Button Grou"
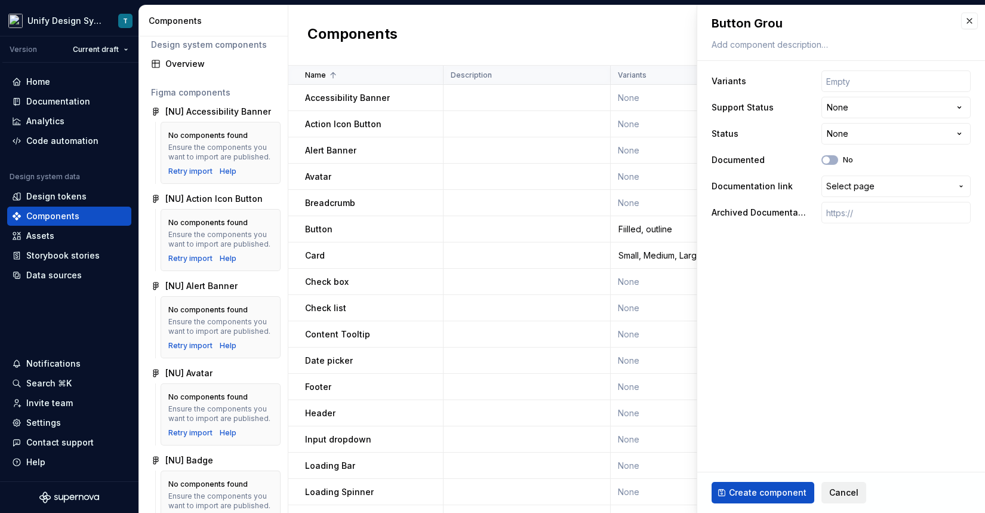
type textarea "*"
type textarea "Button Group"
click at [865, 106] on html "Unify Design System T Version Current draft Home Documentation Analytics Code a…" at bounding box center [492, 256] width 985 height 513
select select "**********"
type textarea "*"
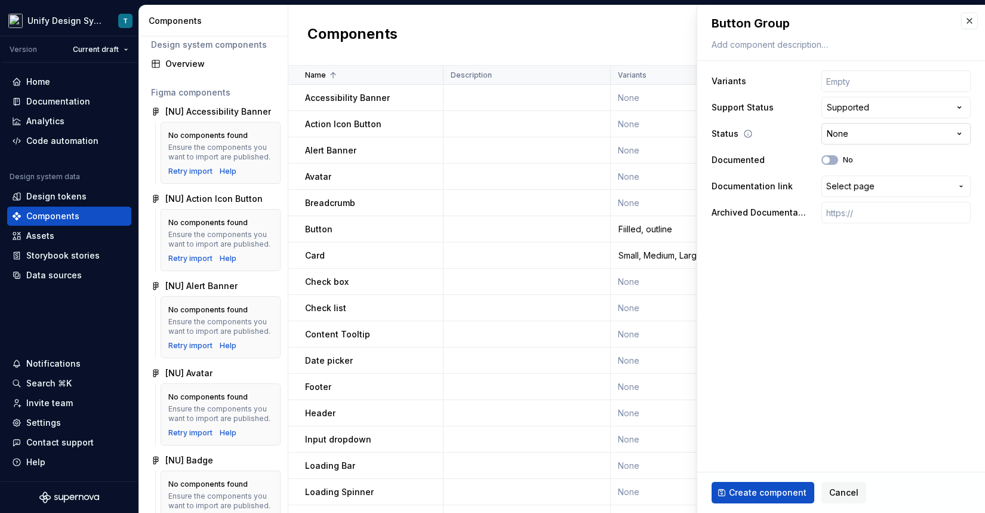
click at [857, 137] on html "Unify Design System T Version Current draft Home Documentation Analytics Code a…" at bounding box center [492, 256] width 985 height 513
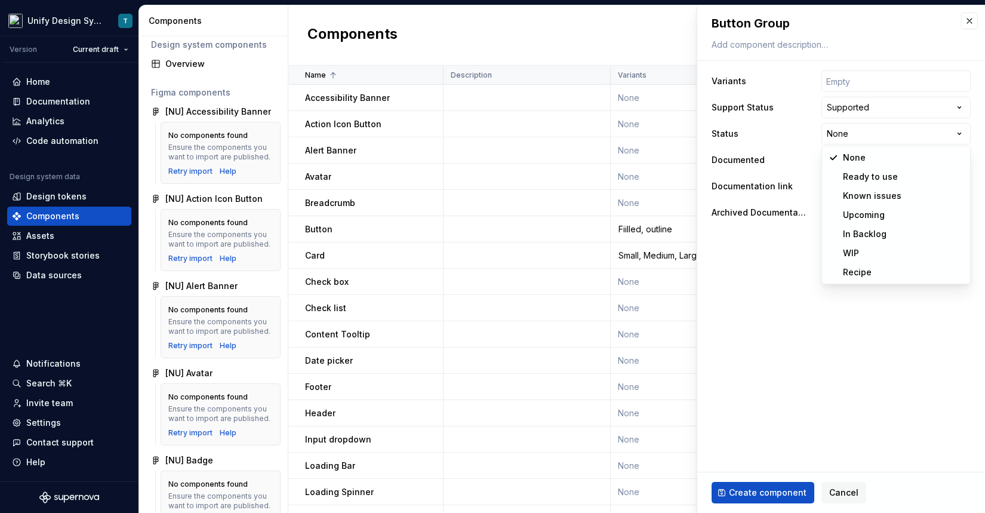
select select "**********"
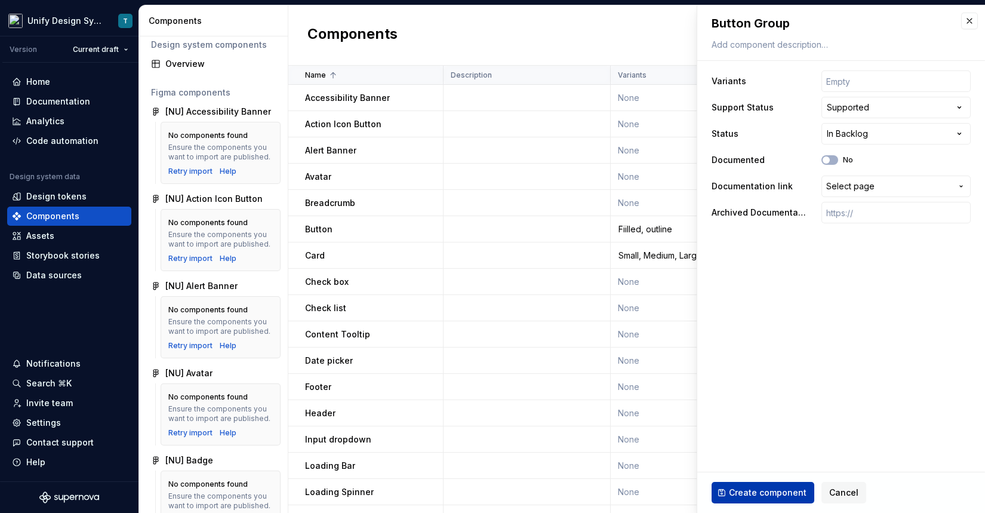
click at [749, 486] on span "Create component" at bounding box center [768, 492] width 78 height 12
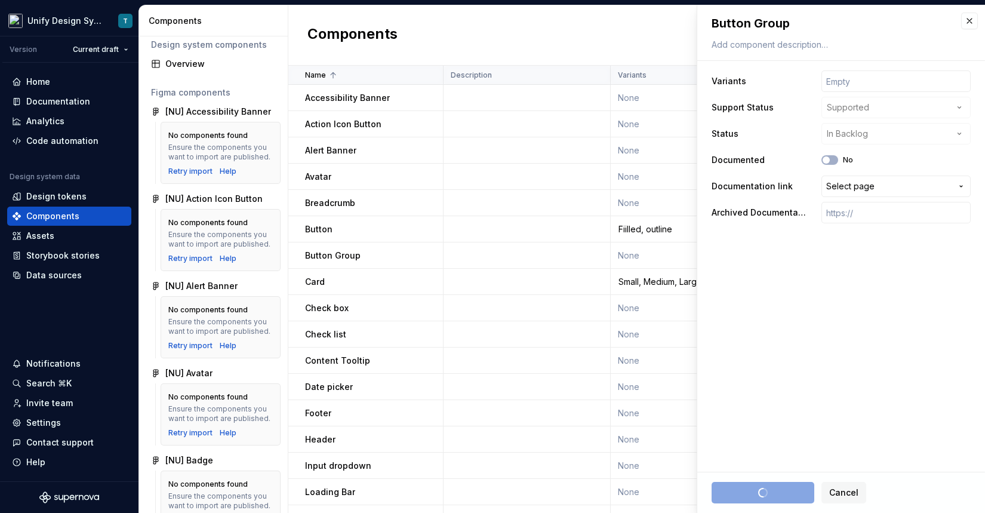
type textarea "*"
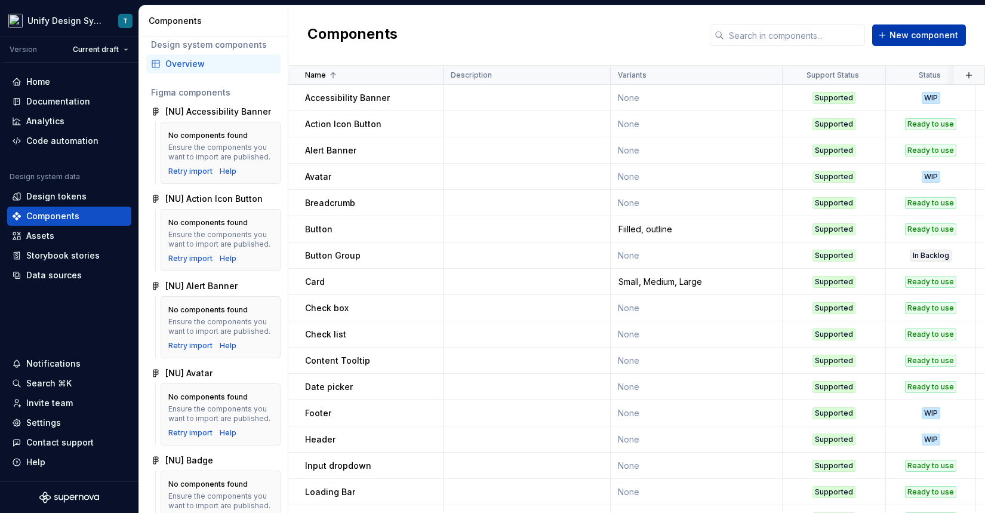
click at [917, 33] on span "New component" at bounding box center [923, 35] width 69 height 12
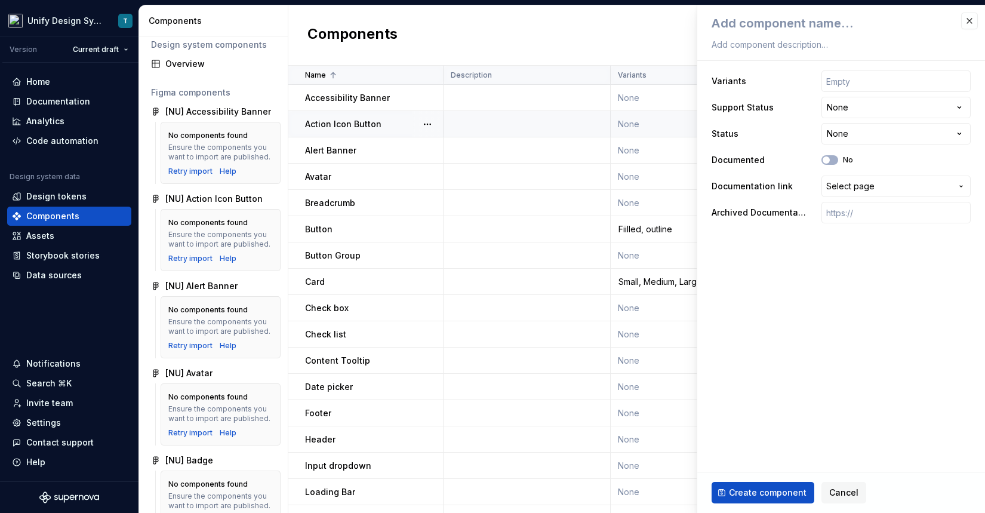
type textarea "*"
type textarea "C"
type textarea "*"
type textarea "Ch"
type textarea "*"
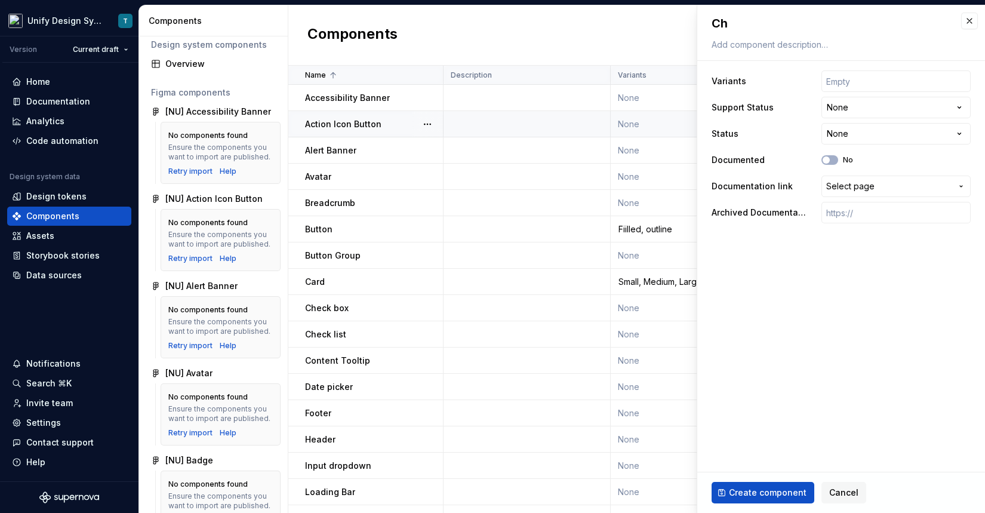
type textarea "Cha"
type textarea "*"
type textarea "Chat"
type textarea "*"
type textarea "Chatb"
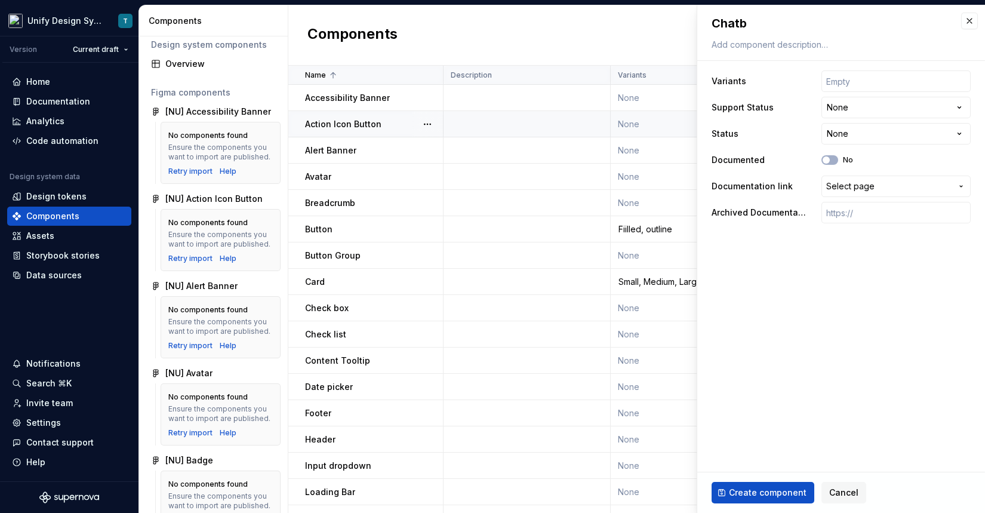
type textarea "*"
type textarea "Chatbo"
type textarea "*"
type textarea "Chatbot"
click at [877, 107] on html "Unify Design System T Version Current draft Home Documentation Analytics Code a…" at bounding box center [492, 256] width 985 height 513
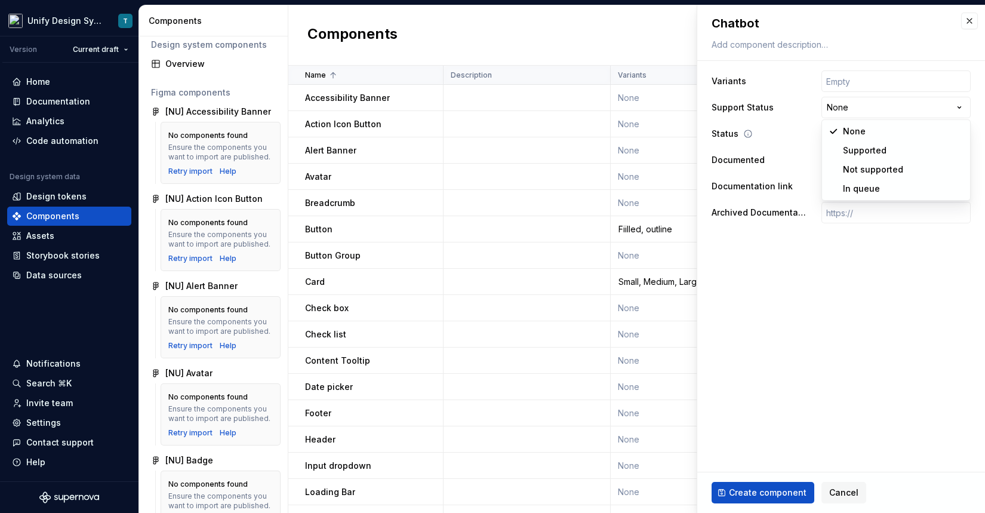
select select "**********"
type textarea "*"
click at [859, 130] on html "Unify Design System T Version Current draft Home Documentation Analytics Code a…" at bounding box center [492, 256] width 985 height 513
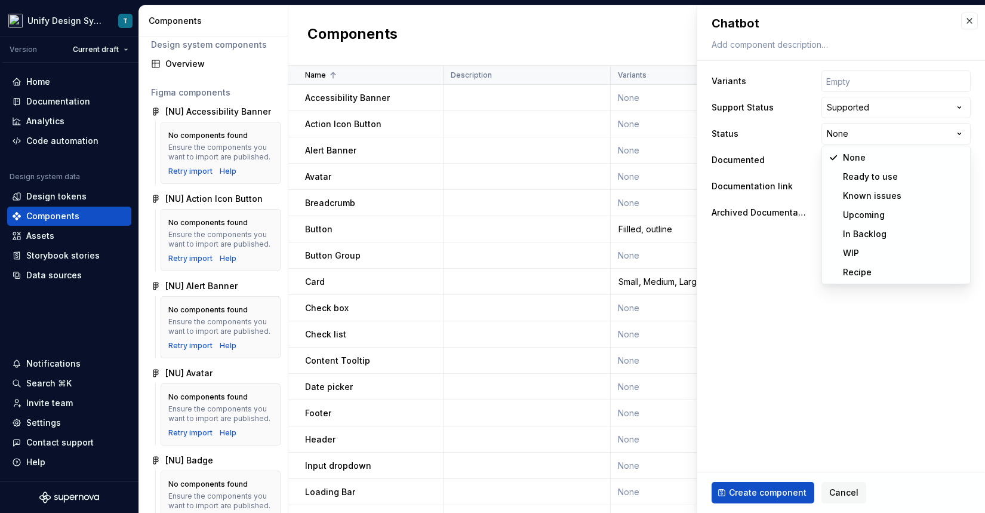
select select "**********"
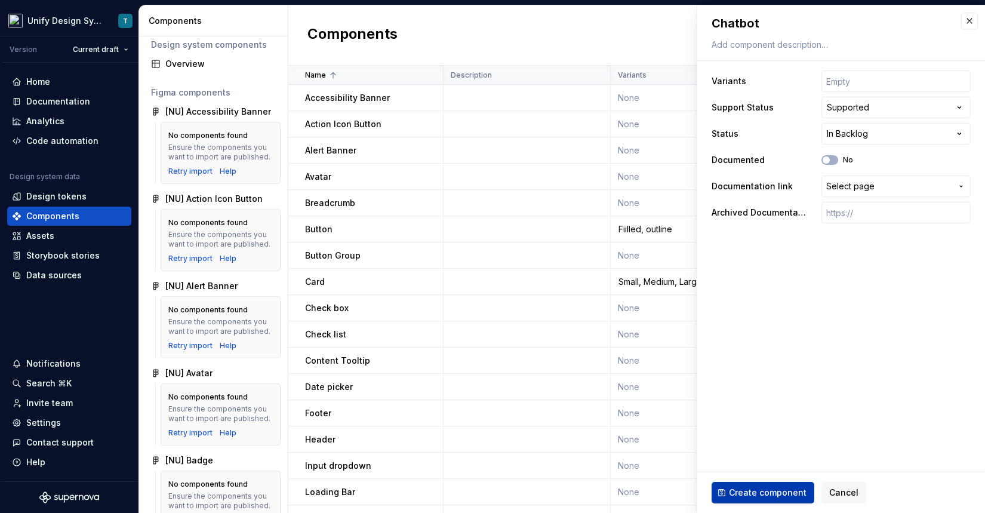
click at [747, 498] on button "Create component" at bounding box center [762, 492] width 103 height 21
type textarea "*"
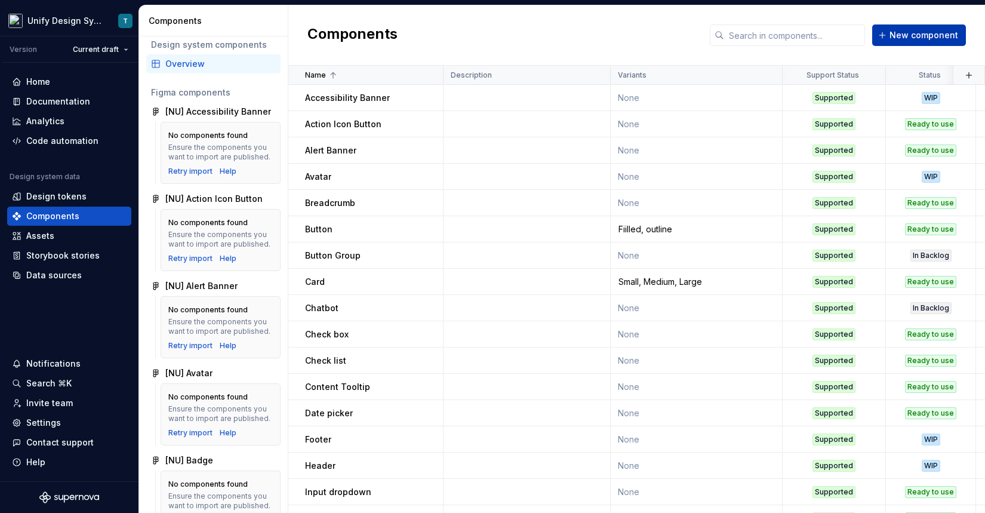
click at [901, 38] on span "New component" at bounding box center [923, 35] width 69 height 12
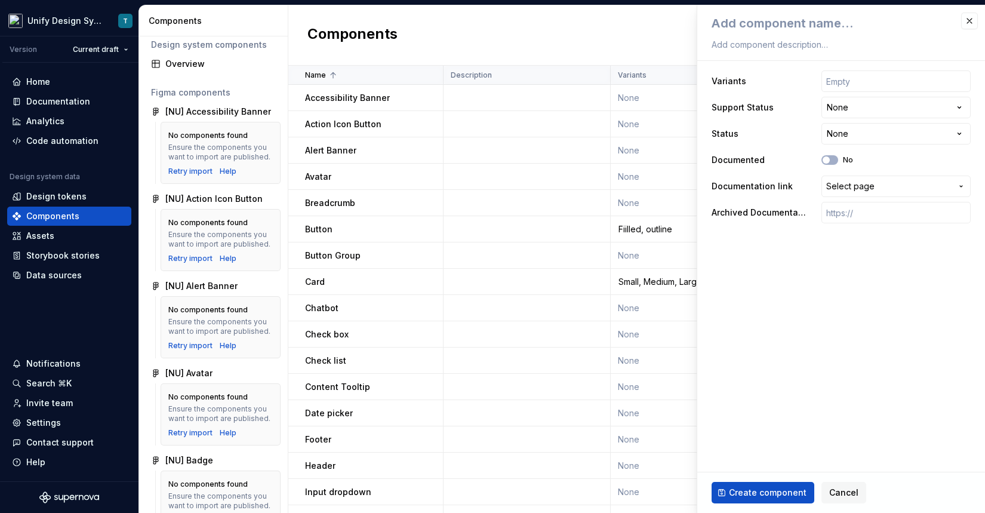
type textarea "*"
type textarea "D"
type textarea "*"
type textarea "Da"
type textarea "*"
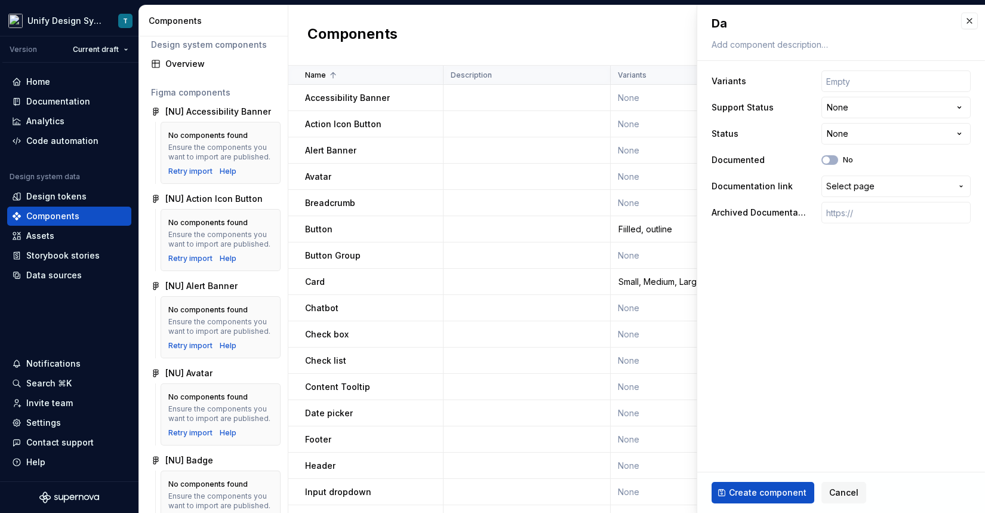
type textarea "Dat"
type textarea "*"
type textarea "Data"
type textarea "*"
type textarea "Data"
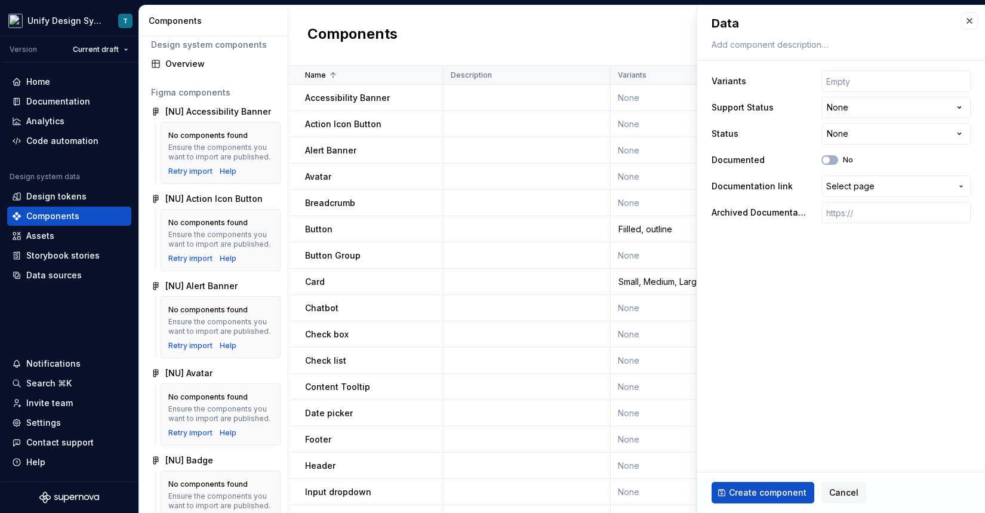
type textarea "*"
type textarea "Data V"
type textarea "*"
type textarea "Data Vi"
type textarea "*"
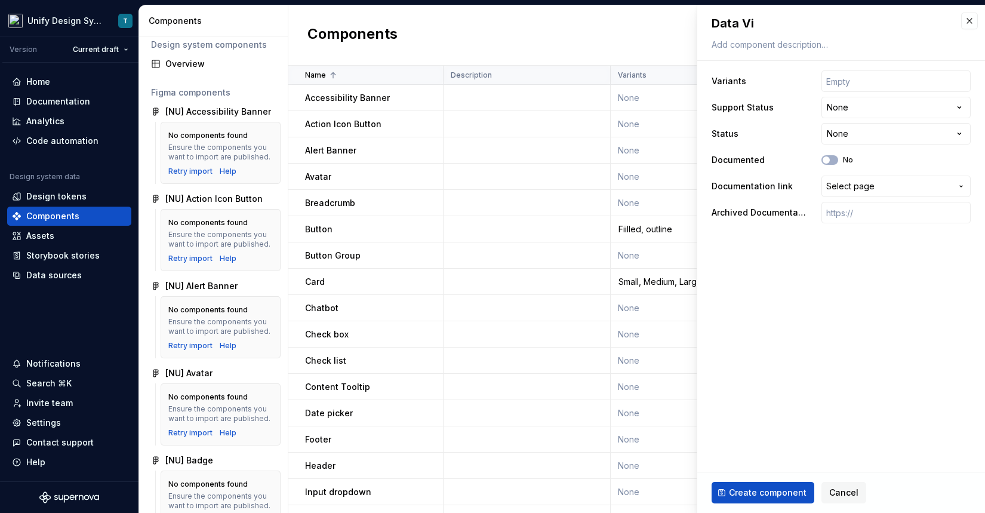
type textarea "Data Vis"
type textarea "*"
type textarea "Data Vis:"
type textarea "*"
type textarea "Data Vis:"
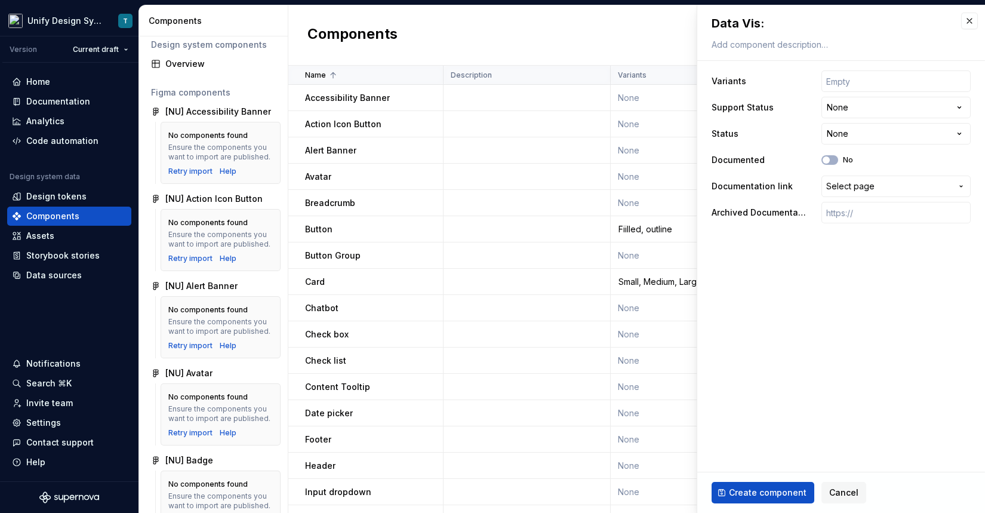
type textarea "*"
type textarea "Data Vis: P"
type textarea "*"
type textarea "Data Vis: Pi"
type textarea "*"
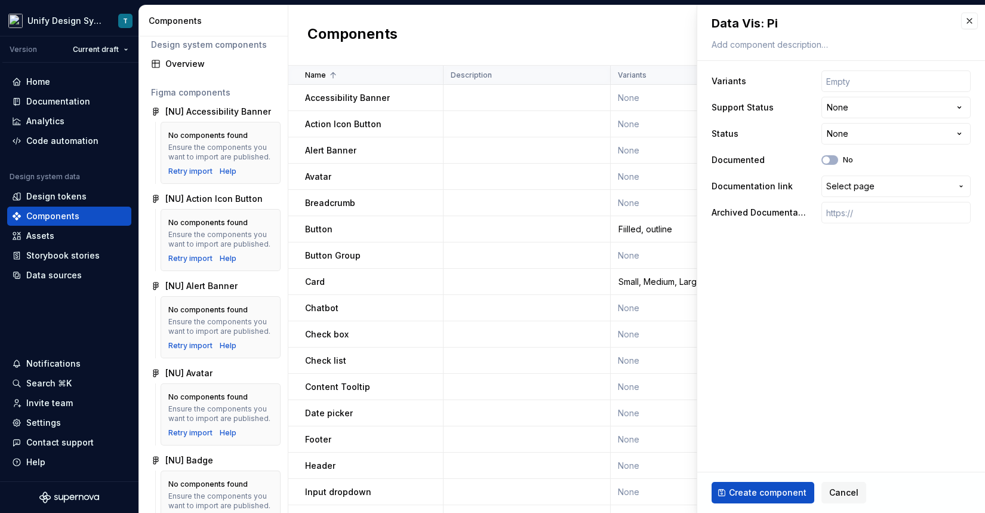
type textarea "Data Vis: Pir"
type textarea "*"
type textarea "Data Vis: Pi"
type textarea "*"
type textarea "Data Vis: Pie"
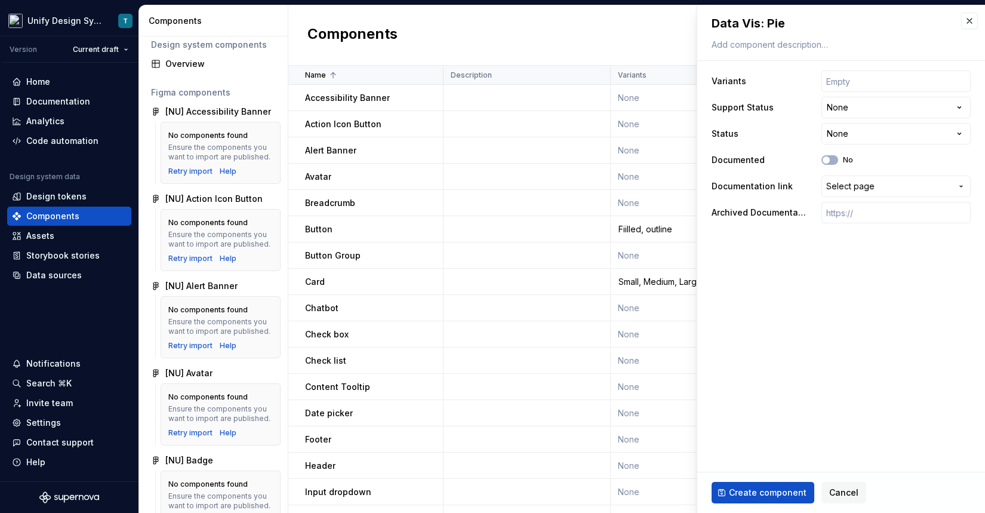
type textarea "*"
type textarea "Data Vis: Pie"
type textarea "*"
type textarea "Data Vis: Pie C"
type textarea "*"
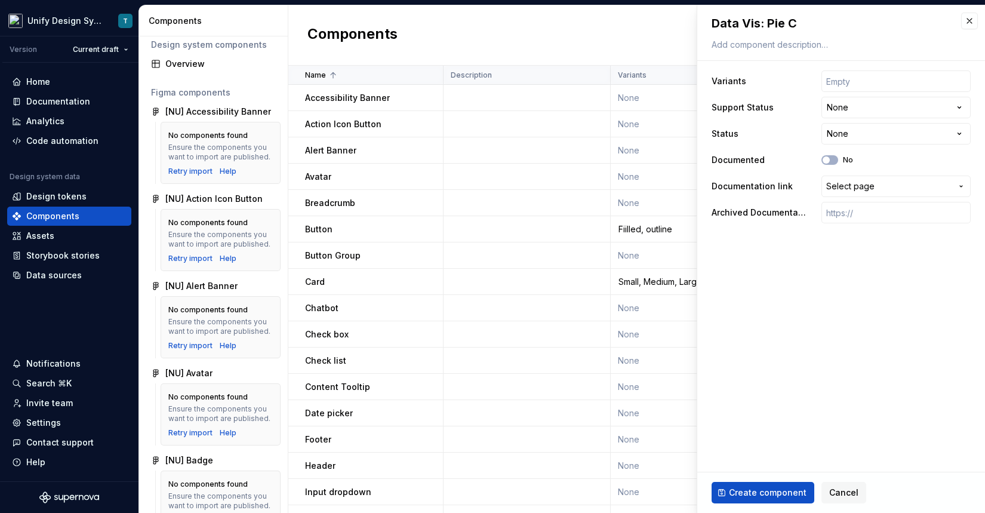
type textarea "Data Vis: Pie Ch"
type textarea "*"
type textarea "Data Vis: Pie Cha"
type textarea "*"
type textarea "Data Vis: Pie Char"
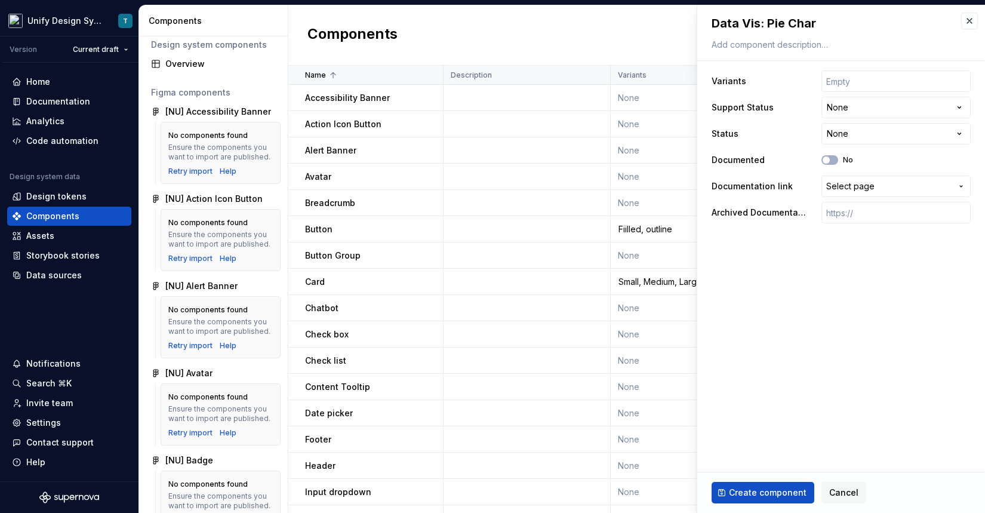
type textarea "*"
click at [754, 20] on textarea "Data Vis: Pie Chart" at bounding box center [838, 23] width 259 height 21
type textarea "Data Vis: Pie Chart"
click at [850, 103] on html "Unify Design System T Version Current draft Home Documentation Analytics Code a…" at bounding box center [492, 256] width 985 height 513
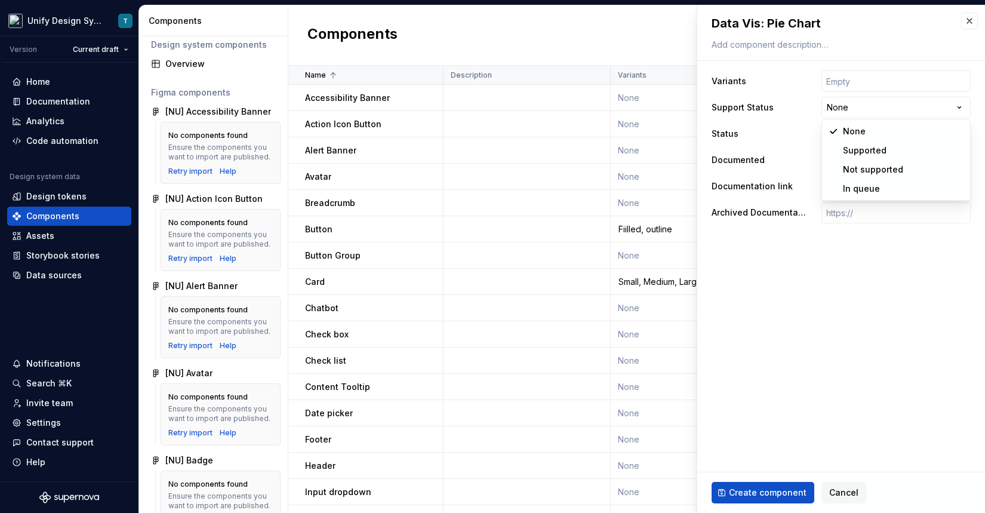
select select "**********"
type textarea "*"
click at [854, 130] on html "Unify Design System T Version Current draft Home Documentation Analytics Code a…" at bounding box center [492, 256] width 985 height 513
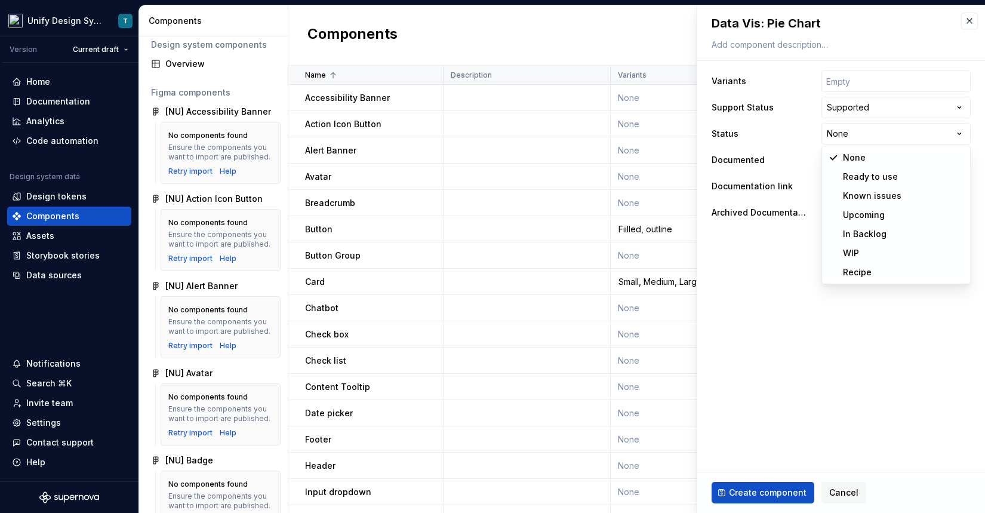
select select "**********"
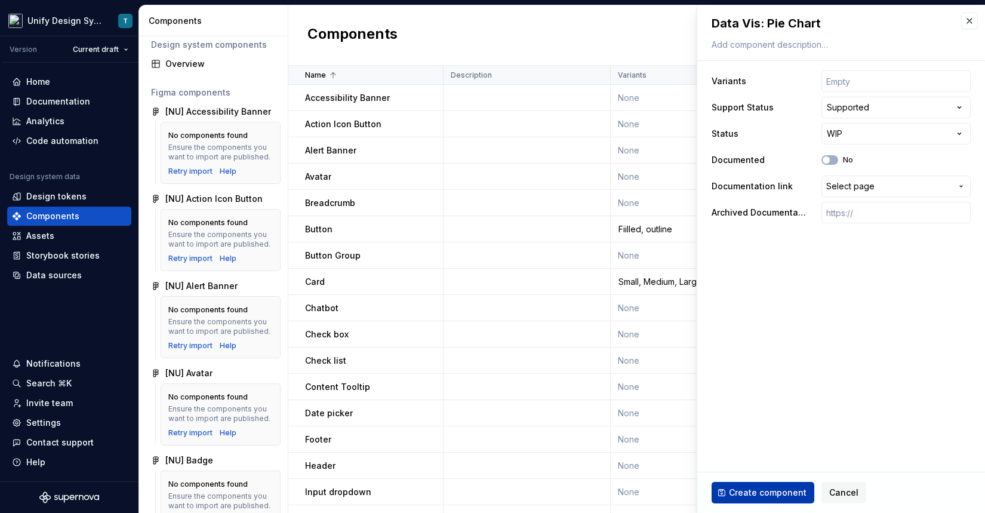
click at [748, 489] on span "Create component" at bounding box center [768, 492] width 78 height 12
type textarea "*"
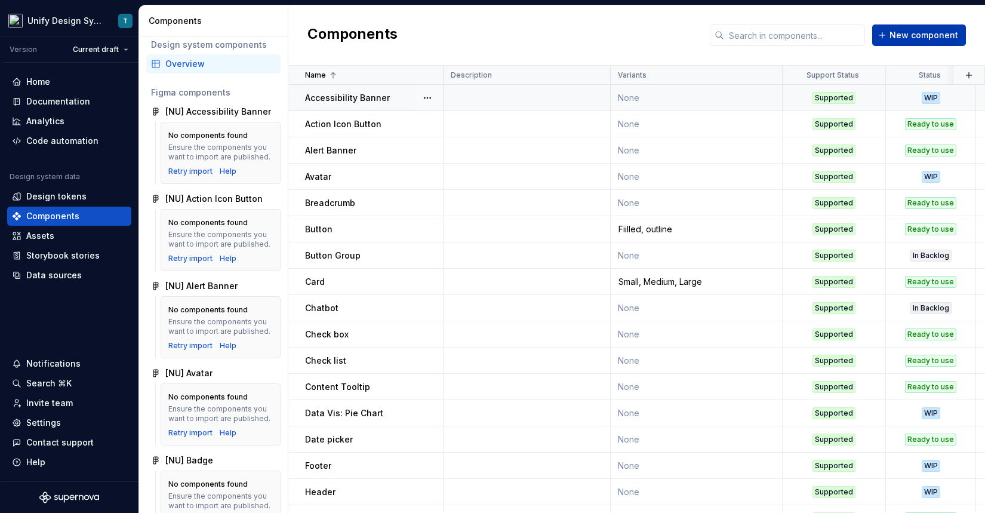
click at [889, 35] on button "New component" at bounding box center [919, 34] width 94 height 21
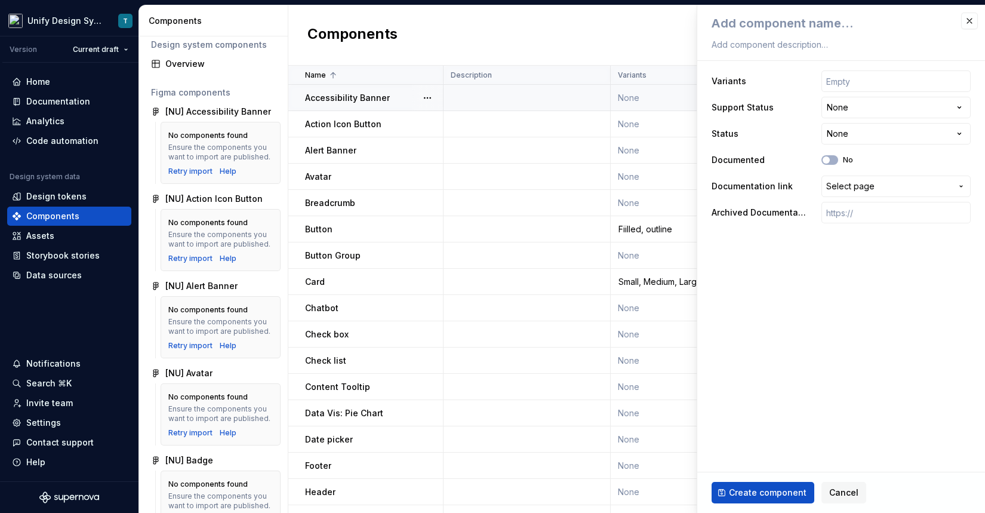
type textarea "*"
type textarea "C"
type textarea "*"
click at [847, 108] on html "Unify Design System T Version Current draft Home Documentation Analytics Code a…" at bounding box center [492, 256] width 985 height 513
click at [859, 140] on html "Unify Design System T Version Current draft Home Documentation Analytics Code a…" at bounding box center [492, 256] width 985 height 513
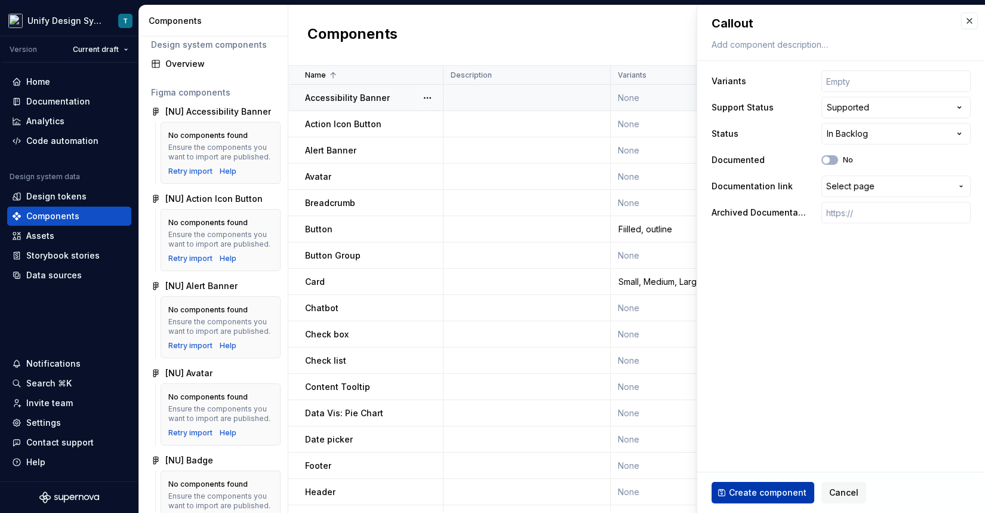
click at [735, 486] on span "Create component" at bounding box center [768, 492] width 78 height 12
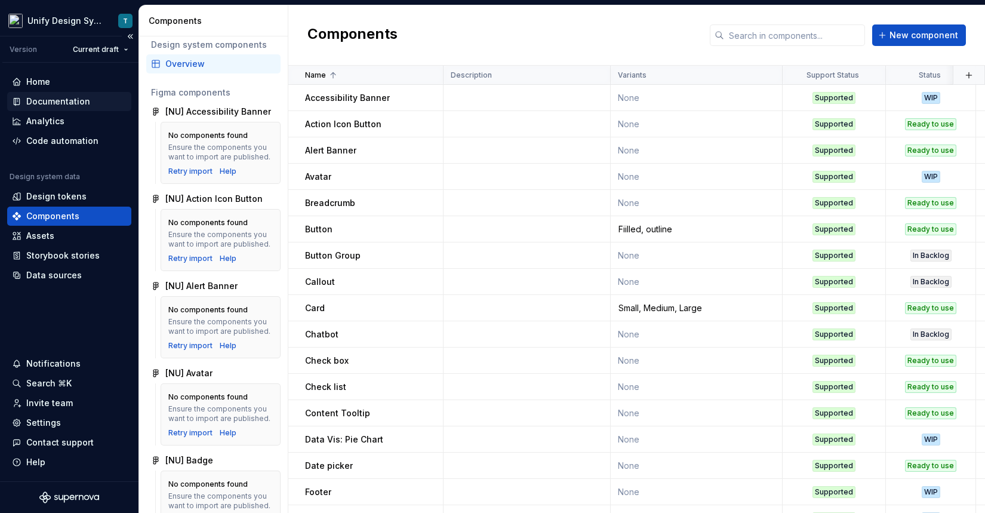
click at [79, 94] on div "Documentation" at bounding box center [69, 101] width 124 height 19
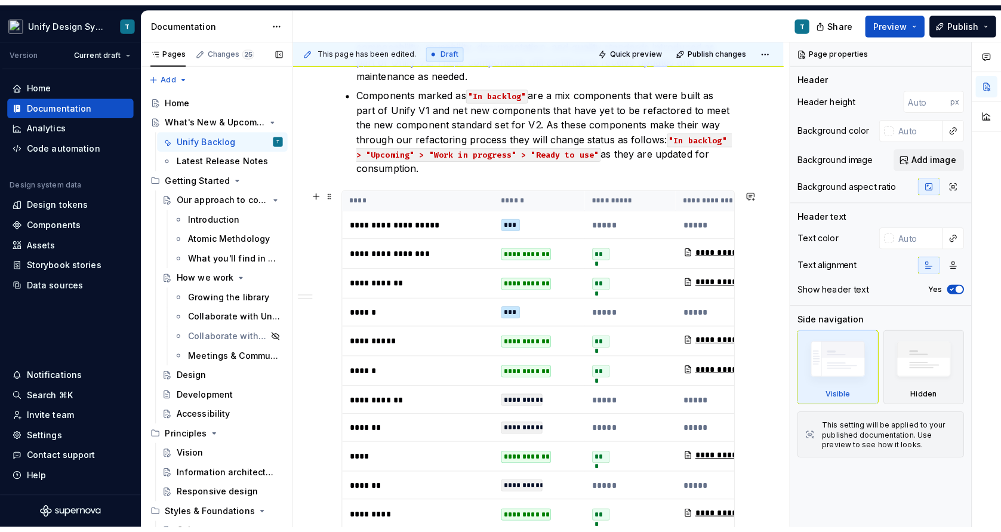
scroll to position [295, 0]
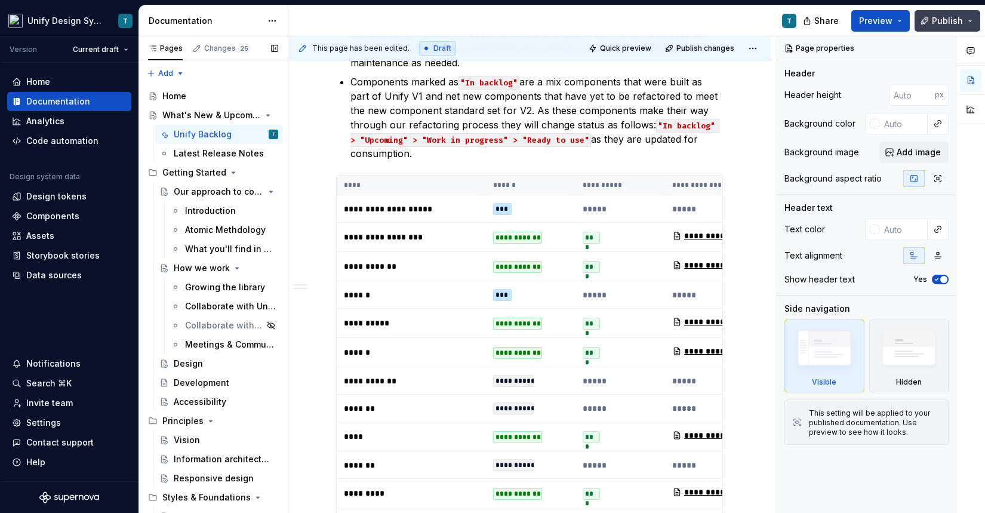
click at [946, 20] on span "Publish" at bounding box center [946, 21] width 31 height 12
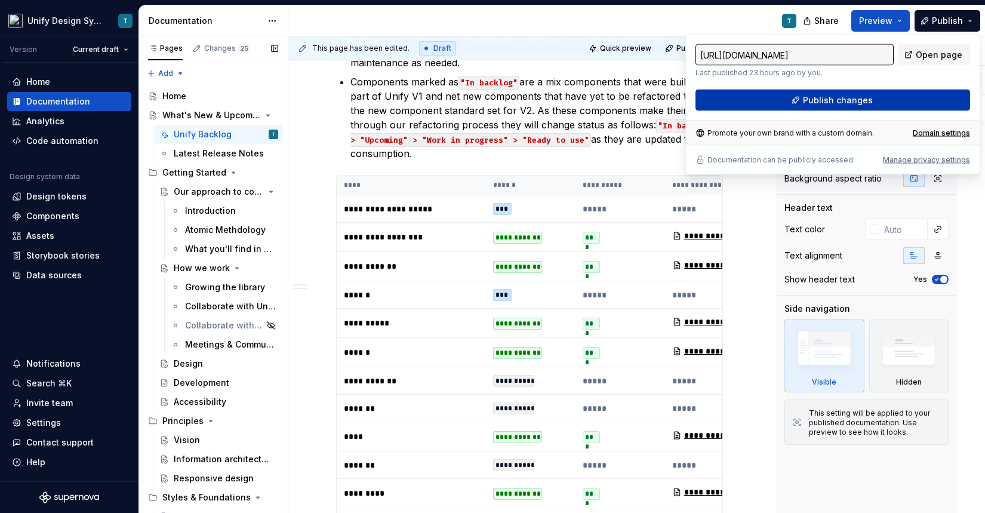
click at [856, 97] on span "Publish changes" at bounding box center [838, 100] width 70 height 12
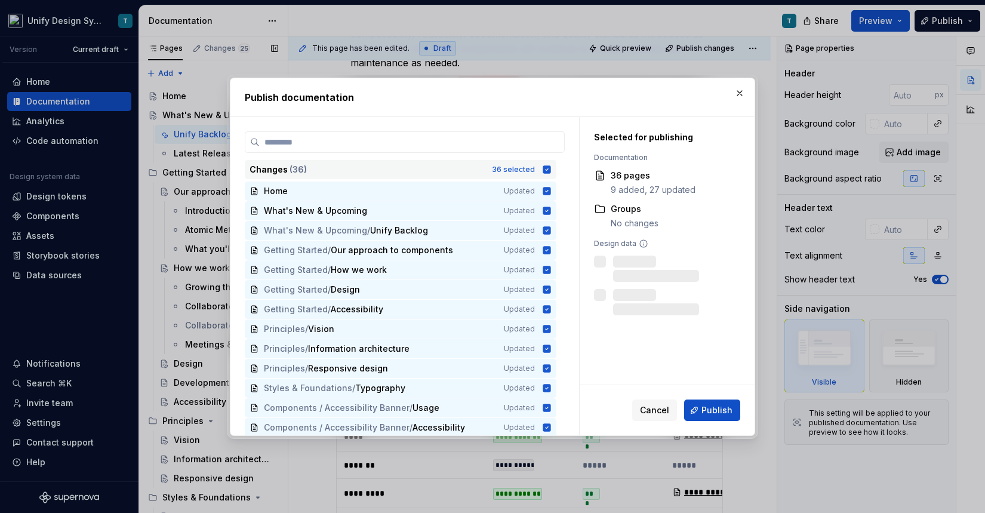
click at [419, 169] on div "Changes ( 36 )" at bounding box center [366, 170] width 235 height 12
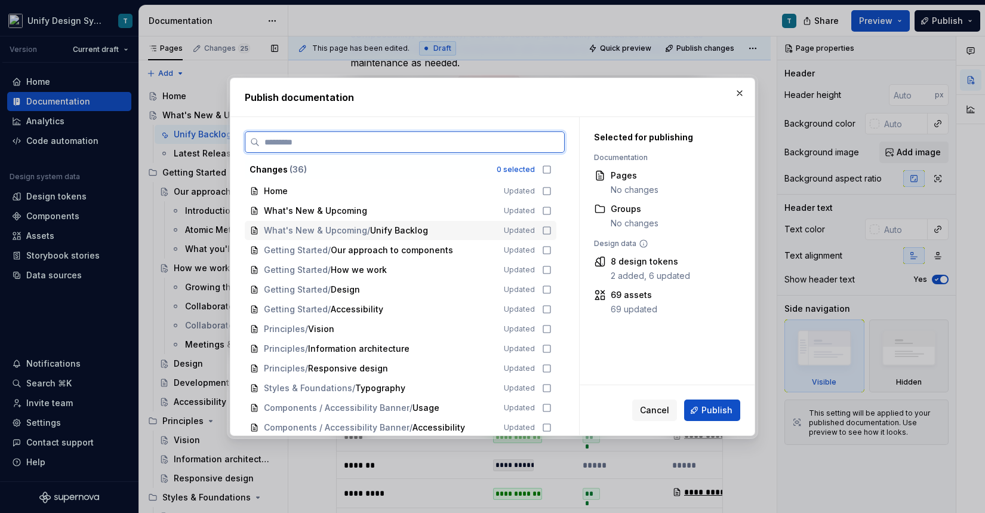
click at [391, 238] on div "What's New & Upcoming / Unify Backlog Updated" at bounding box center [400, 230] width 311 height 19
click at [408, 215] on div "What's New & Upcoming" at bounding box center [377, 211] width 226 height 12
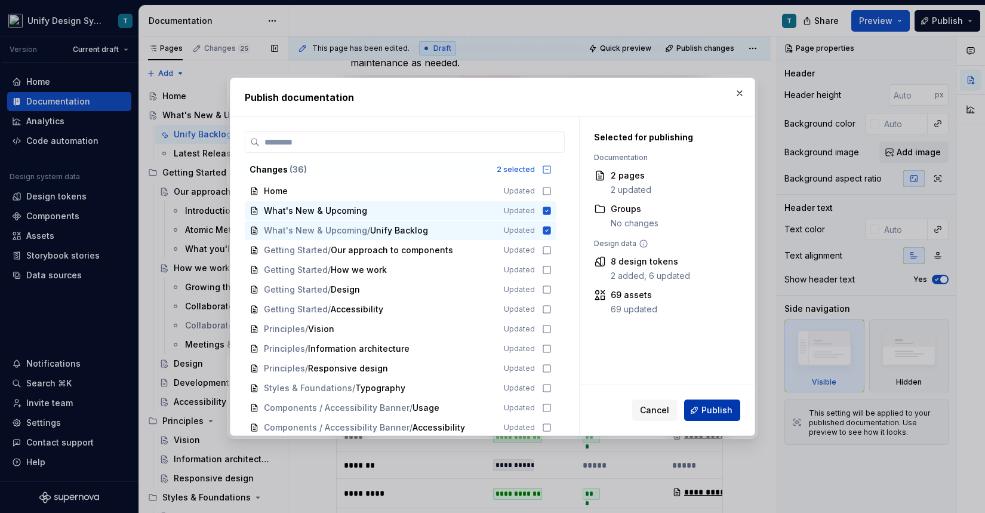
click at [719, 411] on span "Publish" at bounding box center [716, 410] width 31 height 12
